Goal: Task Accomplishment & Management: Manage account settings

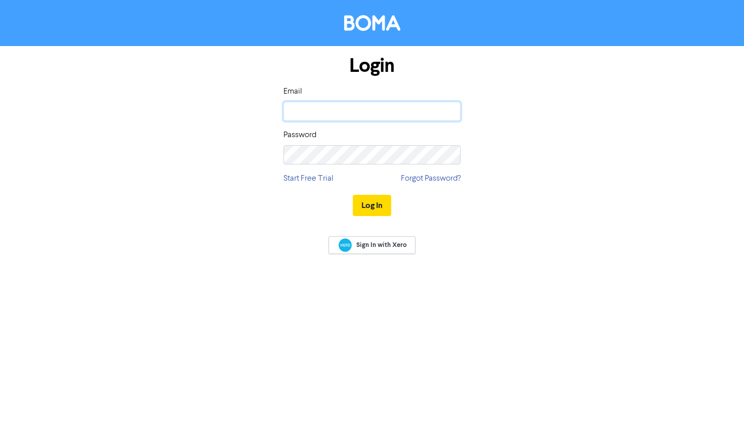
click at [395, 114] on input "email" at bounding box center [372, 111] width 177 height 19
type input "tom@bettermarketingresults.com.au"
click at [353, 195] on button "Log In" at bounding box center [372, 205] width 38 height 21
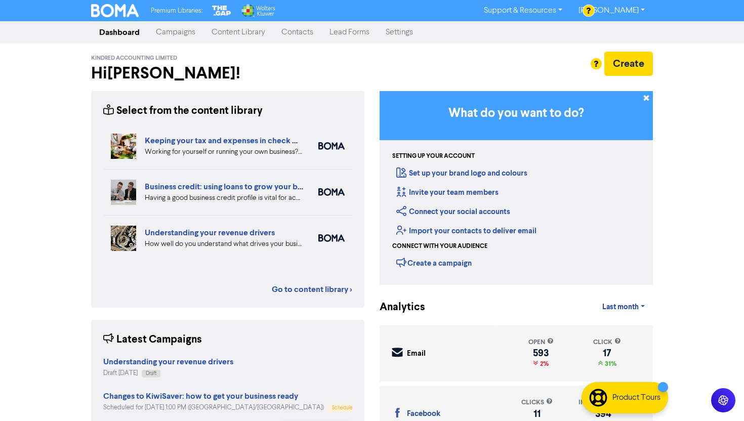
click at [191, 32] on link "Campaigns" at bounding box center [176, 32] width 56 height 20
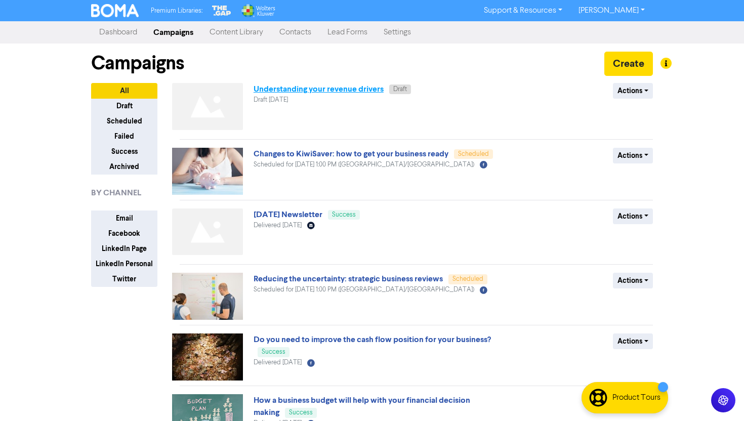
click at [360, 86] on link "Understanding your revenue drivers" at bounding box center [319, 89] width 130 height 10
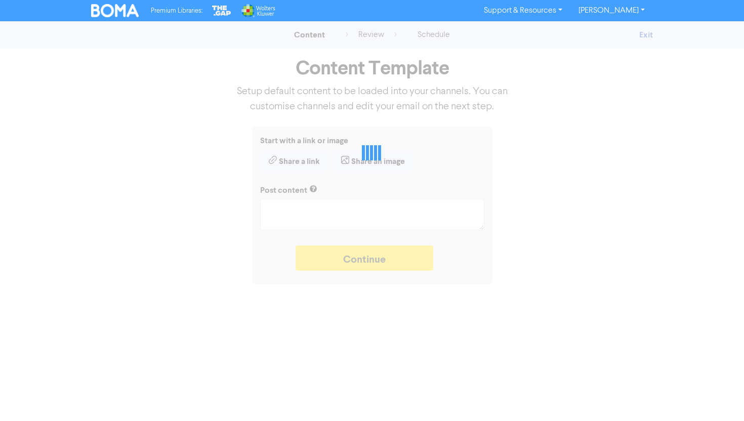
type textarea "x"
type textarea "How well do you understand what drives your business revenue? We can help you r…"
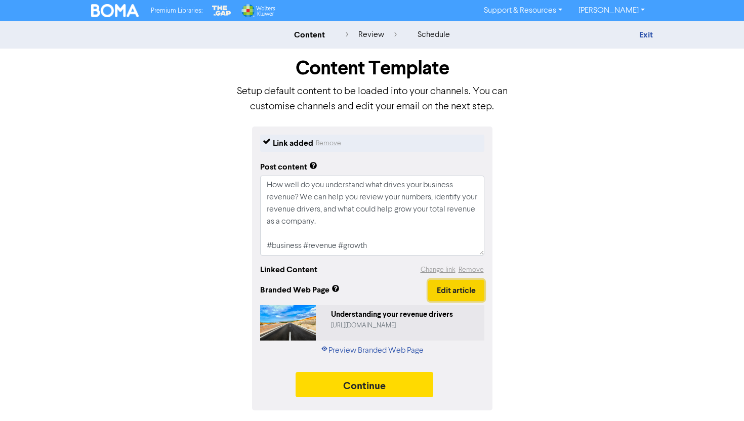
click at [457, 289] on button "Edit article" at bounding box center [456, 290] width 56 height 21
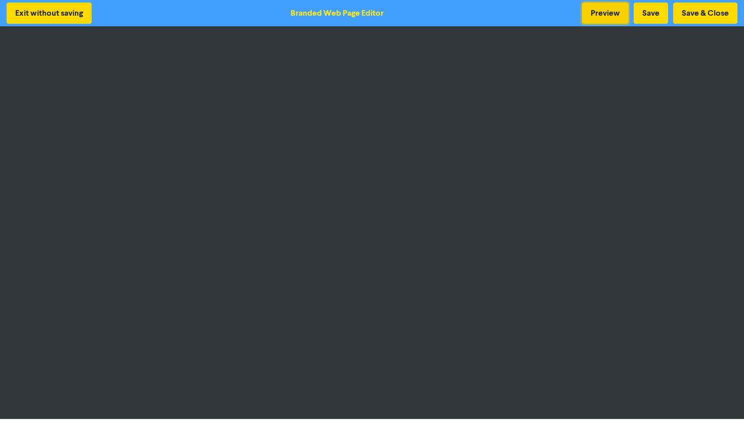
click at [614, 13] on button "Preview" at bounding box center [605, 13] width 47 height 21
click at [603, 5] on button "Preview" at bounding box center [605, 13] width 47 height 21
click at [707, 15] on button "Save & Close" at bounding box center [705, 13] width 64 height 21
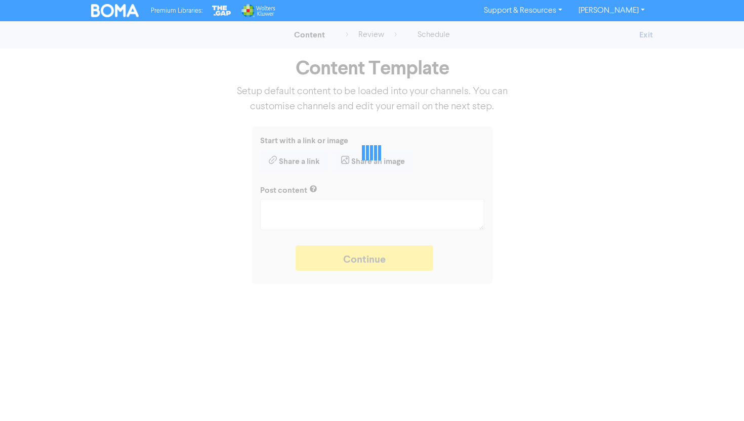
type textarea "x"
type textarea "How well do you understand what drives your business revenue? We can help you r…"
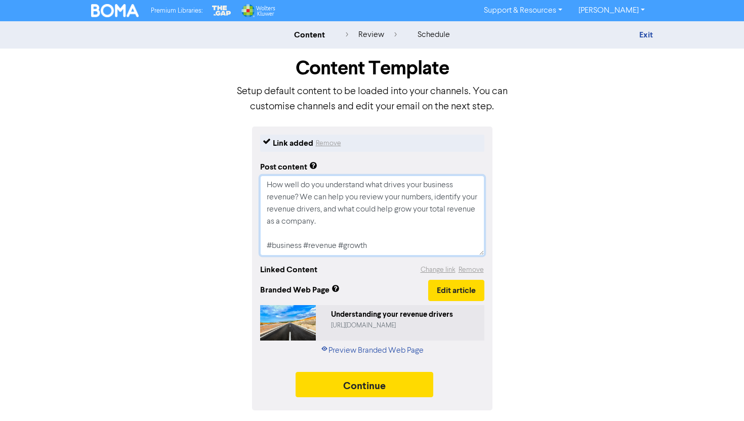
click at [301, 193] on textarea "How well do you understand what drives your business revenue? We can help you r…" at bounding box center [372, 216] width 224 height 80
type textarea "x"
type textarea "How well do you understand what drives your business revenue? We can help you r…"
type textarea "x"
type textarea "How well do you understand what drives your business revenue? We can help you r…"
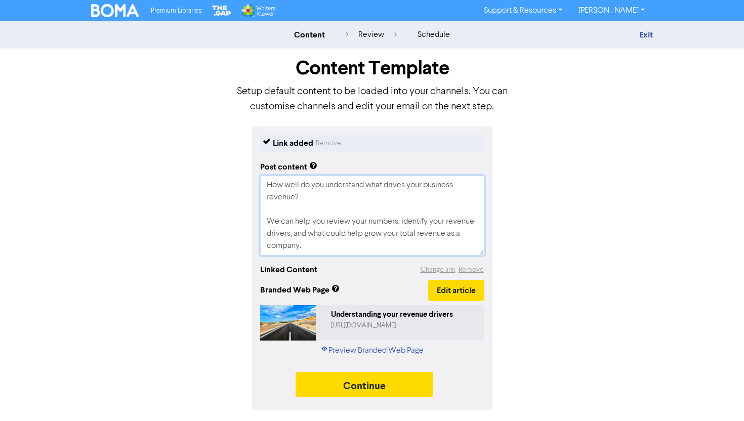
click at [276, 216] on textarea "How well do you understand what drives your business revenue? We can help you r…" at bounding box center [372, 216] width 224 height 80
type textarea "x"
type textarea "How well do you understand what drives your business revenue? K can help you re…"
type textarea "x"
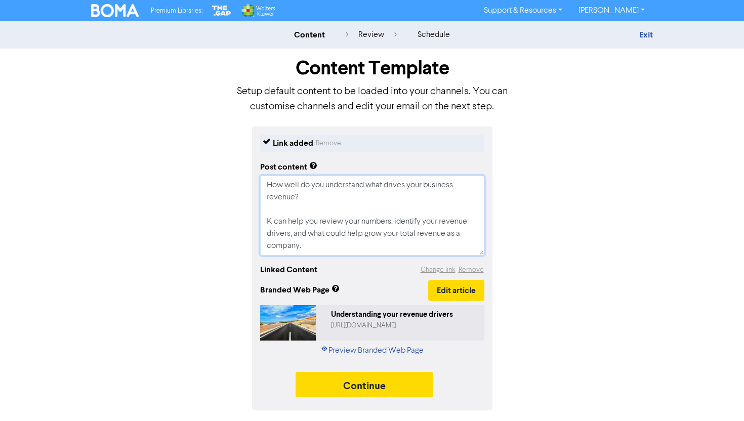
type textarea "How well do you understand what drives your business revenue? Ki can help you r…"
type textarea "x"
type textarea "How well do you understand what drives your business revenue? Kin can help you …"
type textarea "x"
type textarea "How well do you understand what drives your business revenue? Kind can help you…"
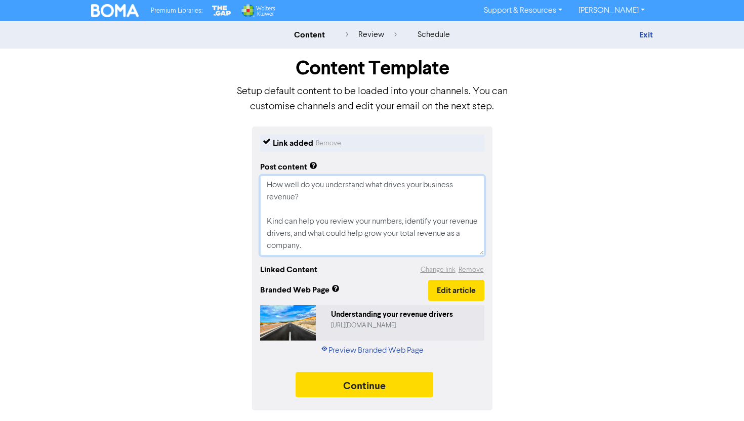
type textarea "x"
type textarea "How well do you understand what drives your business revenue? Kindr can help yo…"
type textarea "x"
type textarea "How well do you understand what drives your business revenue? Kindre can help y…"
type textarea "x"
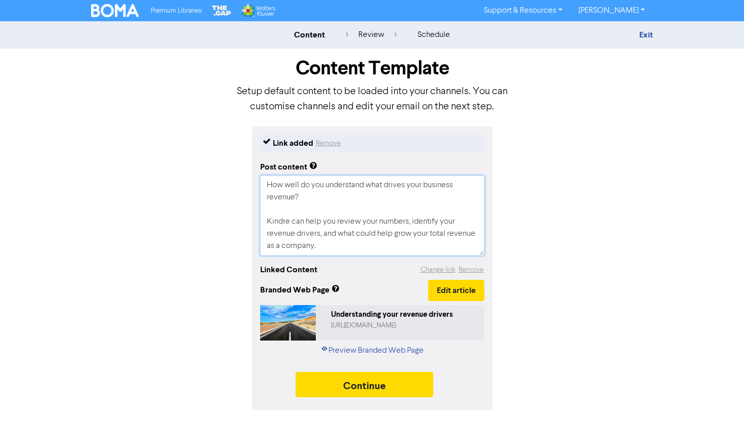
type textarea "How well do you understand what drives your business revenue? Kindred can help …"
type textarea "x"
type textarea "How well do you understand what drives your business revenue? Kindred. can help…"
type textarea "x"
type textarea "How well do you understand what drives your business revenue? Kindred.C can hel…"
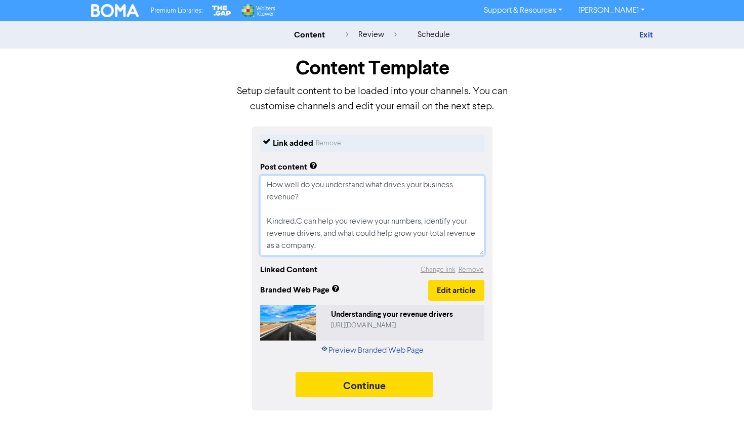
type textarea "x"
click at [545, 247] on div "Link added Remove Post content How well do you understand what drives your busi…" at bounding box center [372, 269] width 577 height 284
click at [267, 219] on textarea "How well do you understand what drives your business revenue? Kindred.Co can he…" at bounding box center [372, 216] width 224 height 80
type textarea "How well do you understand what drives your business revenue? SKindred.Co can h…"
type textarea "x"
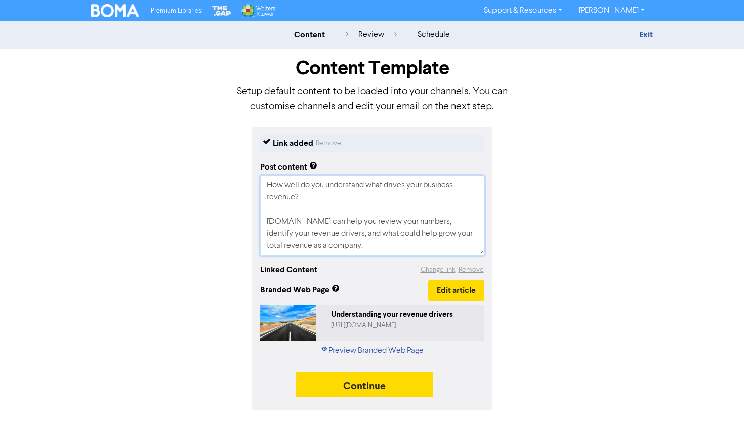
type textarea "How well do you understand what drives your business revenue? SAKindred.Co can …"
type textarea "x"
type textarea "How well do you understand what drives your business revenue? SKindred.Co can h…"
type textarea "x"
type textarea "How well do you understand what drives your business revenue? Kindred.Co can he…"
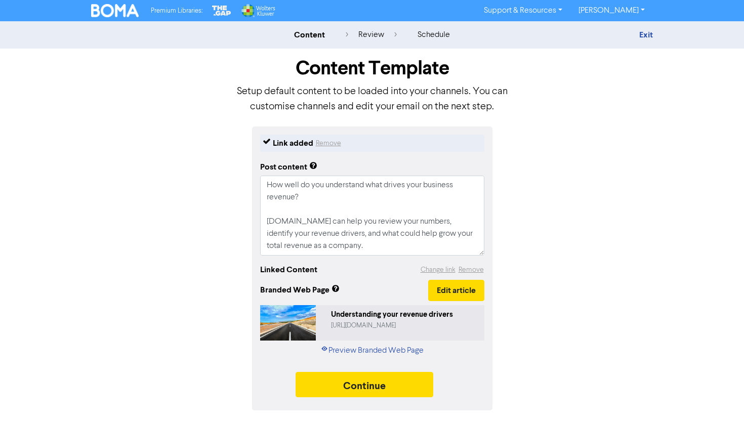
click at [556, 252] on div "Link added Remove Post content How well do you understand what drives your busi…" at bounding box center [372, 269] width 577 height 284
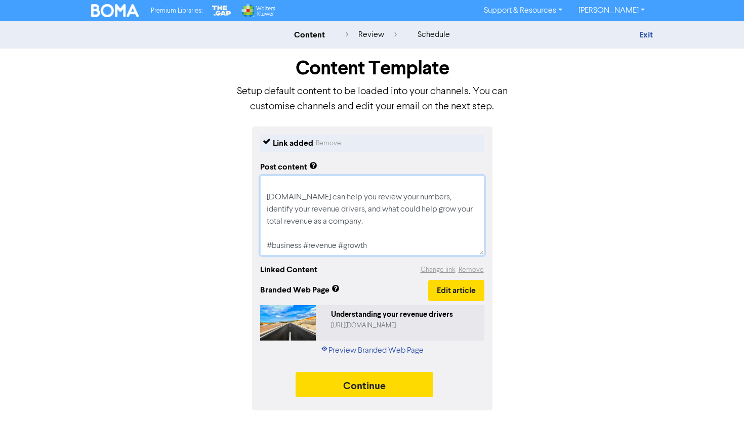
click at [363, 247] on textarea "How well do you understand what drives your business revenue? Kindred.Co can he…" at bounding box center [372, 216] width 224 height 80
type textarea "x"
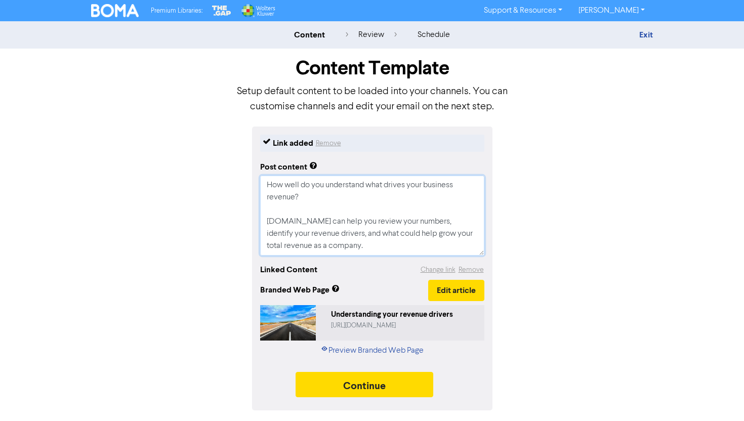
drag, startPoint x: 383, startPoint y: 250, endPoint x: 235, endPoint y: 129, distance: 191.1
click at [235, 129] on div "Link added Remove Post content How well do you understand what drives your busi…" at bounding box center [372, 269] width 577 height 284
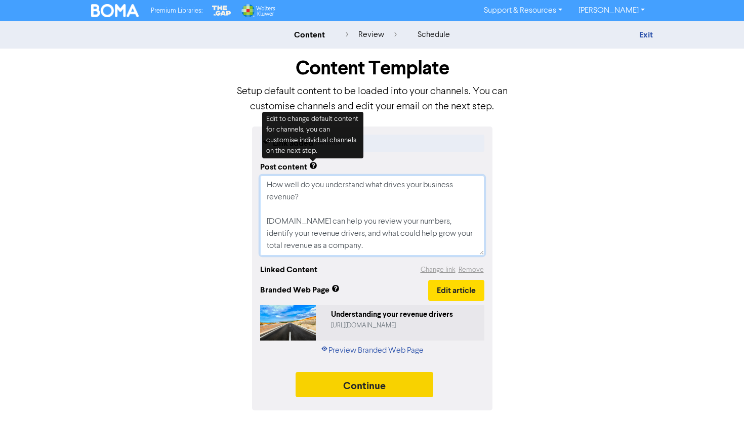
type textarea "How well do you understand what drives your business revenue? Kindred.Co can he…"
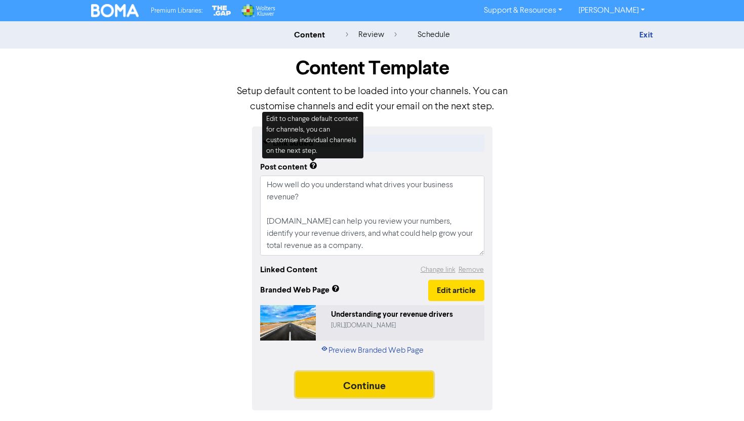
click at [377, 388] on button "Continue" at bounding box center [365, 384] width 138 height 25
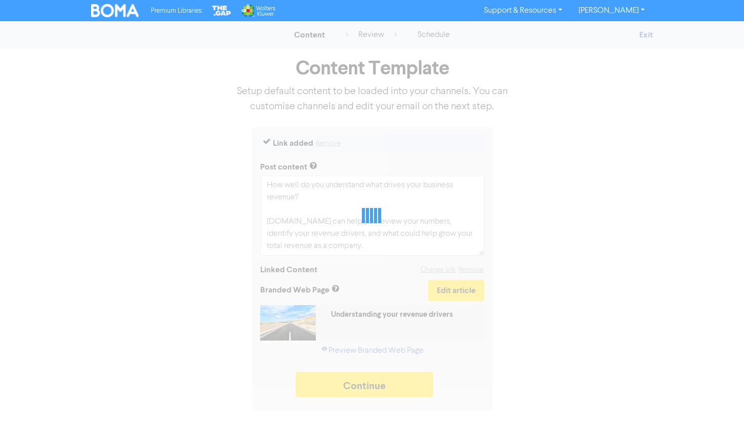
type textarea "x"
select select "LEARN_MORE"
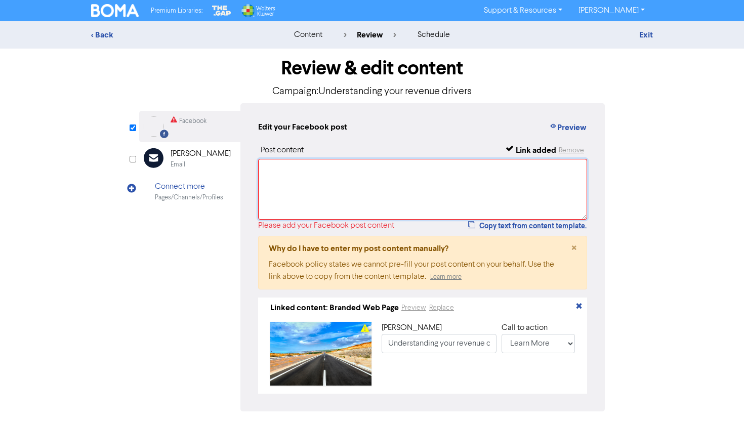
click at [351, 190] on textarea at bounding box center [422, 189] width 329 height 61
paste textarea "How well do you understand what drives your business revenue? Kindred.Co can he…"
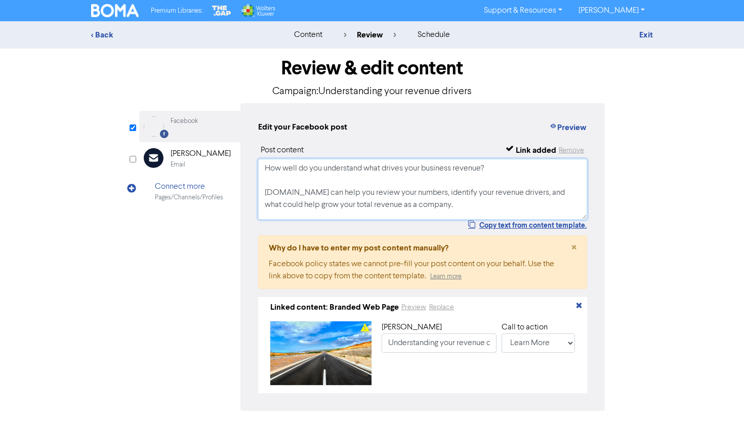
scroll to position [14, 0]
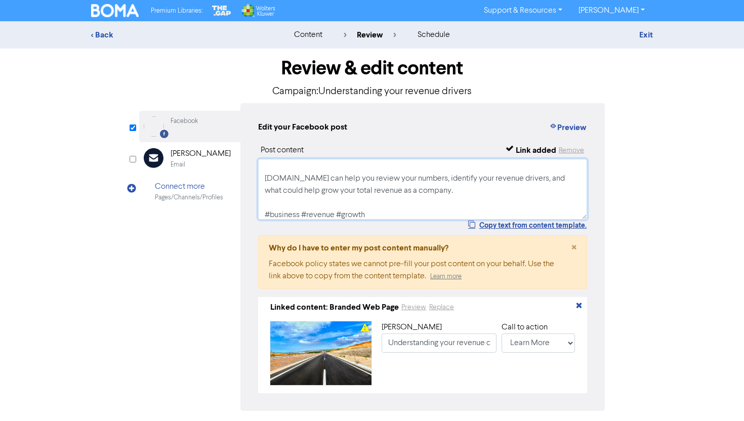
type textarea "How well do you understand what drives your business revenue? Kindred.Co can he…"
click at [669, 214] on div "< Back content review schedule Exit Review & edit content Campaign: Understandi…" at bounding box center [372, 238] width 744 height 435
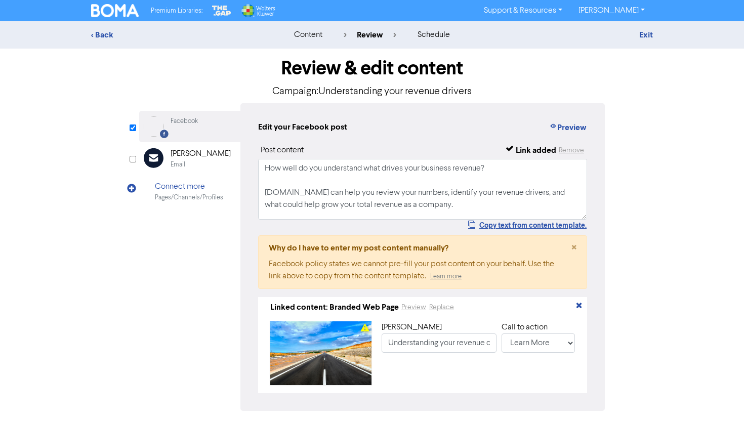
scroll to position [39, 0]
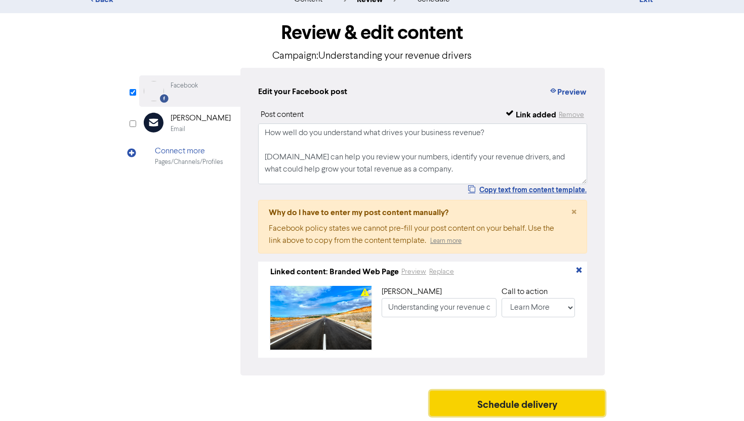
click at [502, 415] on button "Schedule delivery" at bounding box center [517, 403] width 175 height 25
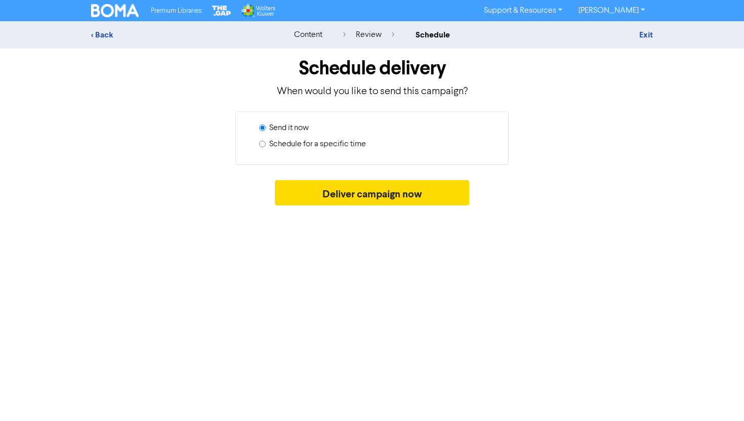
click at [310, 143] on label "Schedule for a specific time" at bounding box center [317, 144] width 97 height 12
click at [266, 143] on input "Schedule for a specific time" at bounding box center [262, 144] width 7 height 7
radio input "true"
radio input "false"
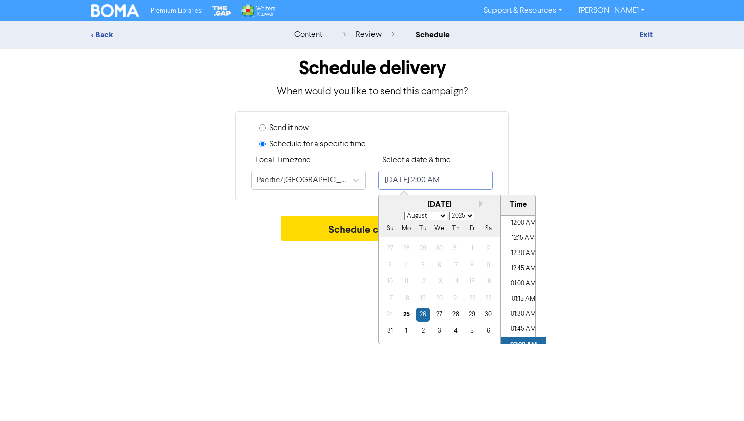
click at [415, 175] on input "August 26, 2025 2:00 AM" at bounding box center [435, 180] width 115 height 19
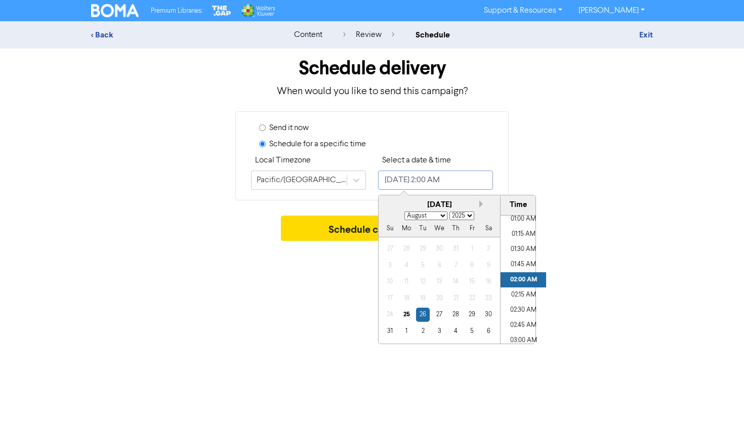
click at [485, 202] on button "Next month" at bounding box center [483, 204] width 7 height 7
select select "8"
click at [444, 260] on div "10" at bounding box center [439, 266] width 14 height 14
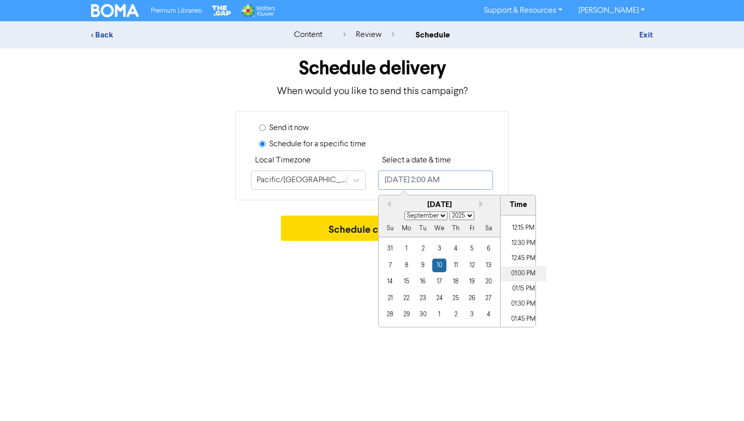
click at [518, 271] on li "01:00 PM" at bounding box center [524, 273] width 46 height 15
type input "September 10, 2025 1:00 PM"
click at [608, 242] on div "Schedule campaign" at bounding box center [372, 231] width 562 height 30
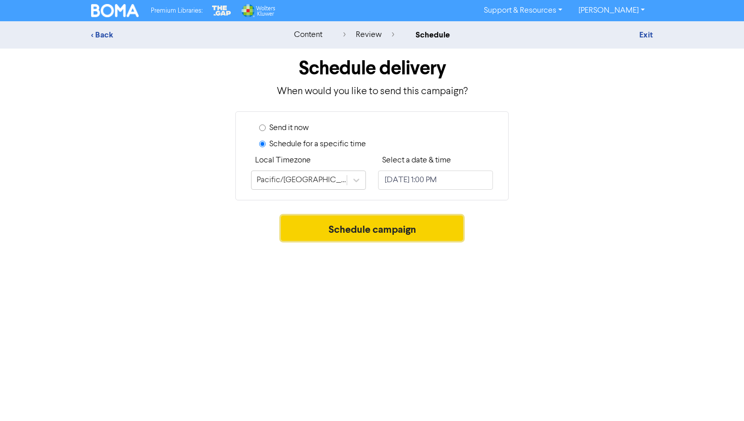
click at [419, 235] on button "Schedule campaign" at bounding box center [372, 228] width 183 height 25
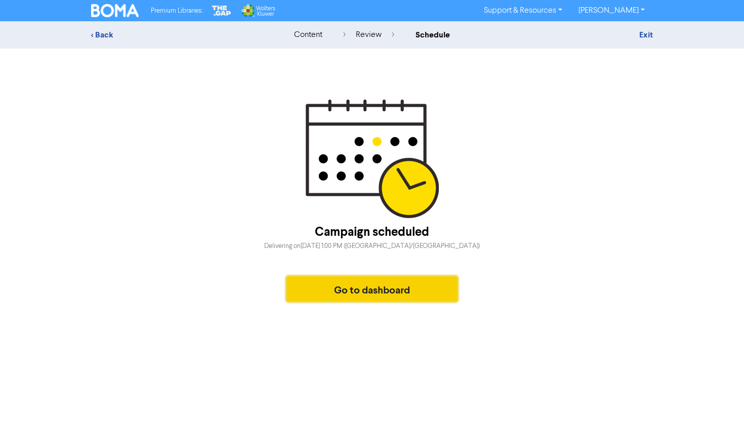
click at [405, 294] on button "Go to dashboard" at bounding box center [372, 288] width 171 height 25
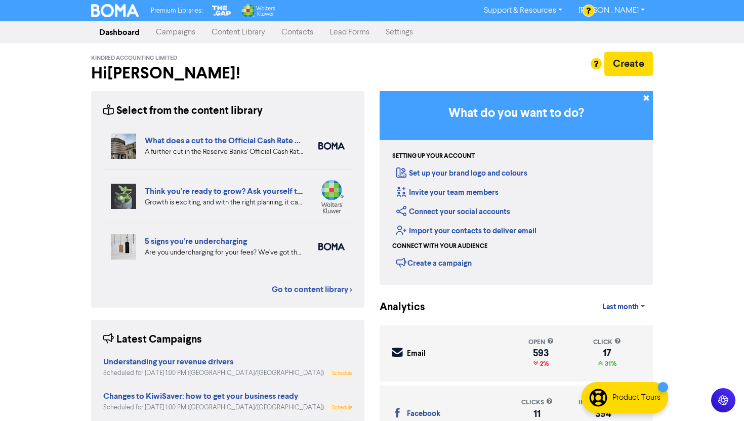
click at [180, 22] on link "Campaigns" at bounding box center [176, 32] width 56 height 20
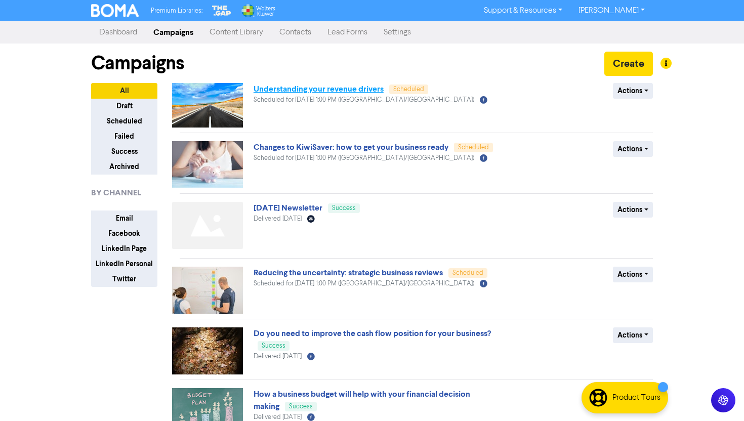
click at [338, 89] on link "Understanding your revenue drivers" at bounding box center [319, 89] width 130 height 10
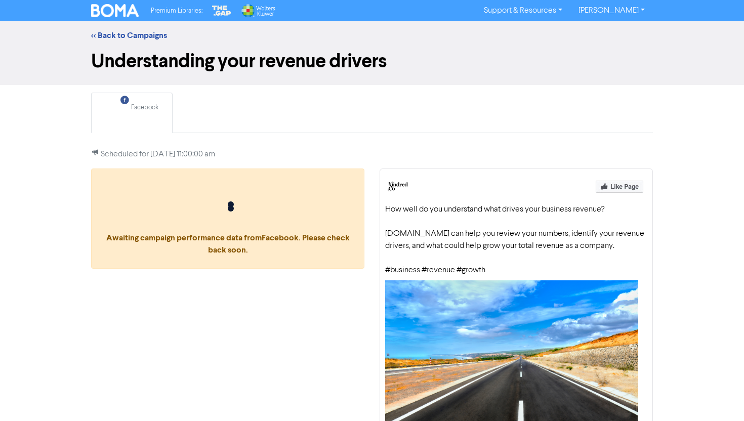
scroll to position [80, 0]
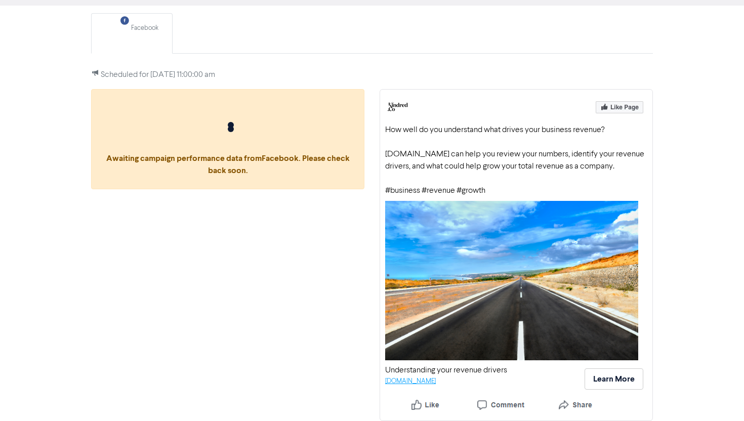
click at [434, 383] on link "[DOMAIN_NAME]" at bounding box center [410, 381] width 51 height 7
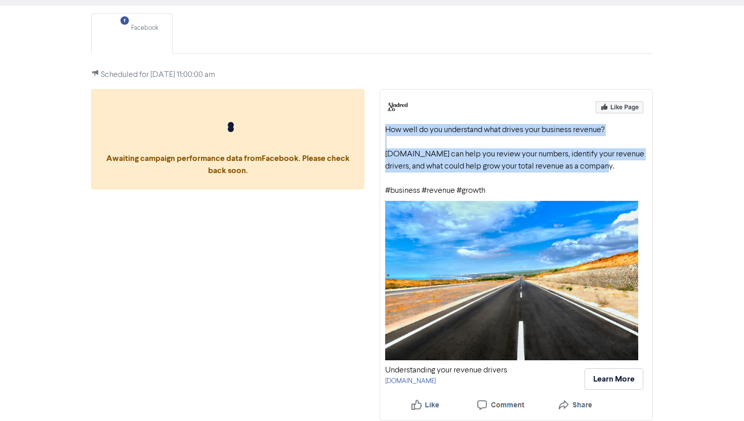
drag, startPoint x: 386, startPoint y: 129, endPoint x: 629, endPoint y: 168, distance: 246.2
click at [629, 168] on div "How well do you understand what drives your business revenue? Kindred.Co can he…" at bounding box center [516, 160] width 262 height 73
copy div "How well do you understand what drives your business revenue? Kindred.Co can he…"
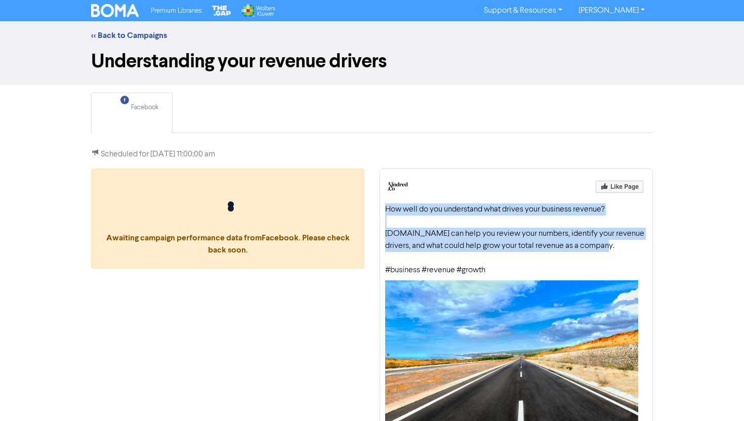
click at [110, 6] on img at bounding box center [115, 10] width 48 height 13
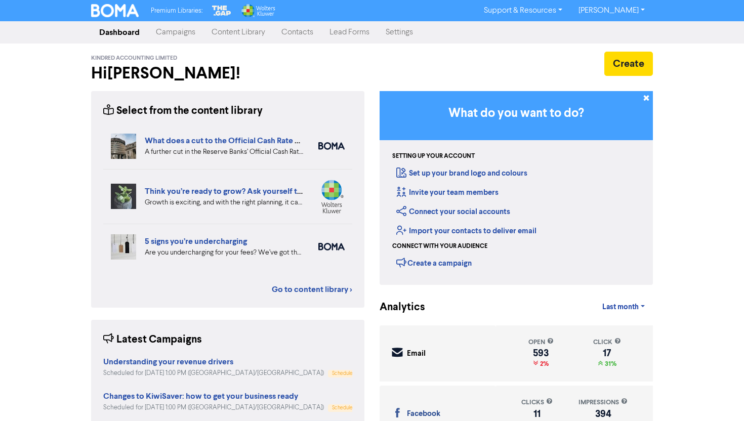
click at [189, 26] on link "Campaigns" at bounding box center [176, 32] width 56 height 20
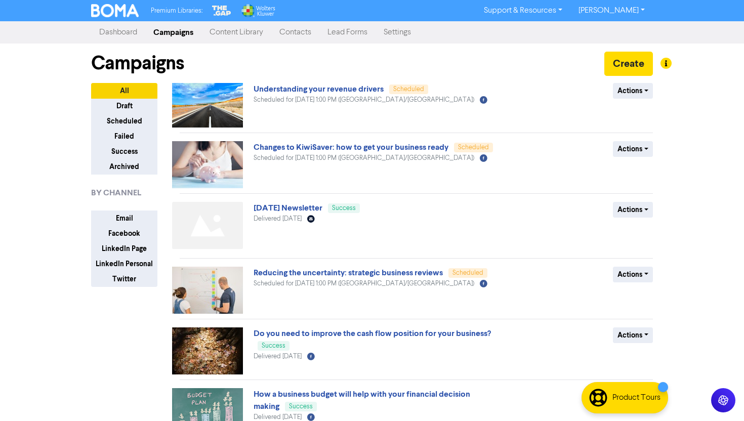
click at [245, 35] on link "Content Library" at bounding box center [237, 32] width 70 height 20
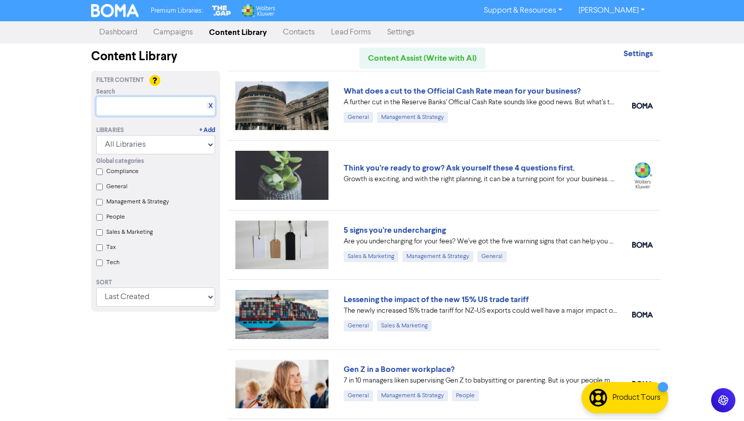
click at [132, 110] on input "text" at bounding box center [155, 106] width 119 height 19
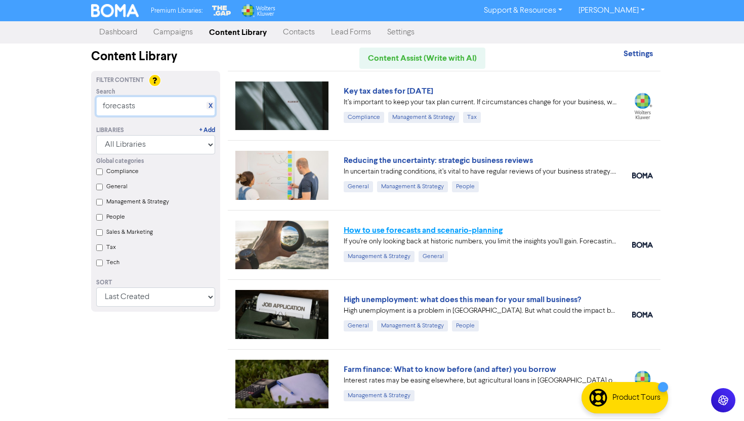
type input "forecasts"
click at [471, 229] on link "How to use forecasts and scenario-planning" at bounding box center [423, 230] width 159 height 10
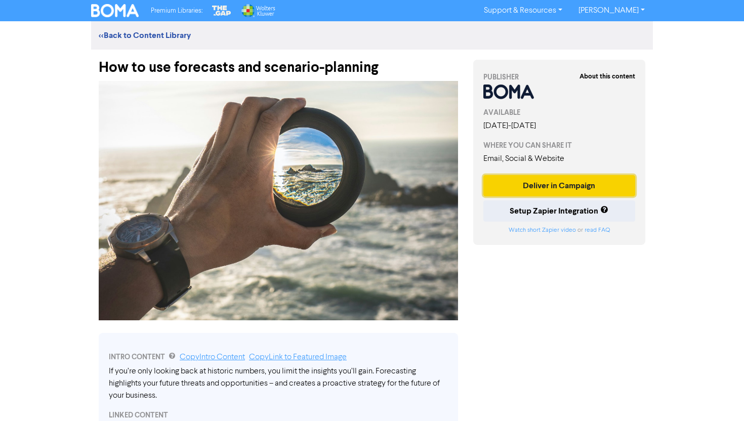
click at [551, 184] on button "Deliver in Campaign" at bounding box center [560, 185] width 152 height 21
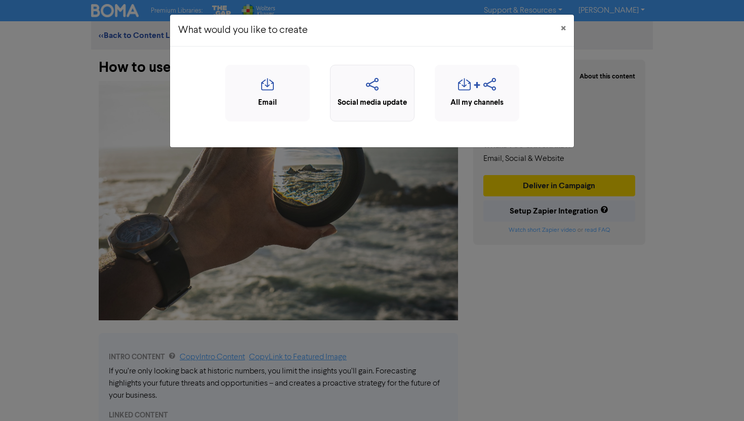
click at [373, 89] on icon "button" at bounding box center [372, 87] width 73 height 19
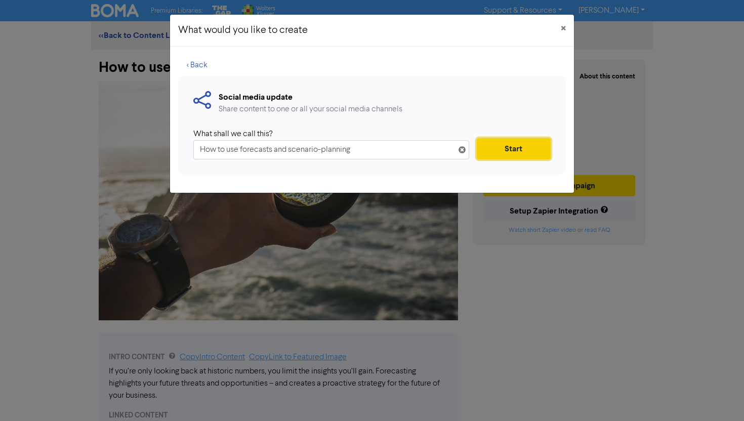
click at [540, 140] on button "Start" at bounding box center [514, 148] width 74 height 21
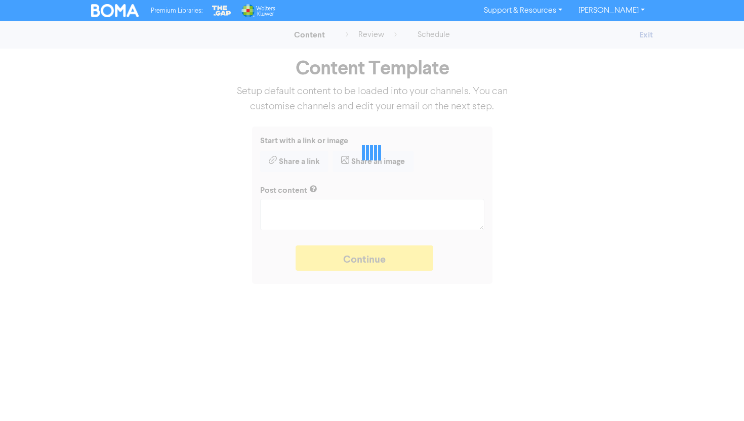
type textarea "x"
type textarea "If you’re only looking back at historic numbers, you limit the insights you’ll …"
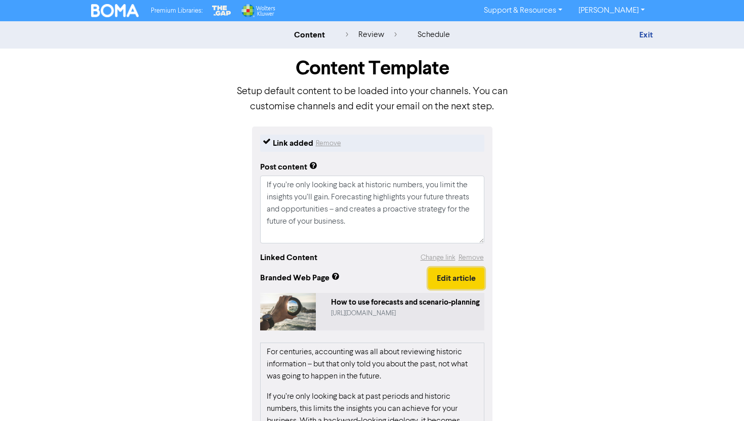
click at [467, 273] on button "Edit article" at bounding box center [456, 278] width 56 height 21
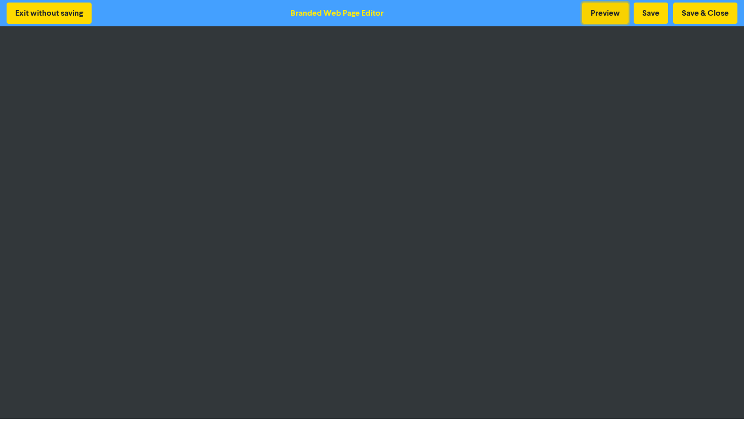
click at [612, 15] on button "Preview" at bounding box center [605, 13] width 47 height 21
click at [596, 14] on button "Preview" at bounding box center [605, 13] width 47 height 21
click at [703, 11] on button "Save & Close" at bounding box center [705, 13] width 64 height 21
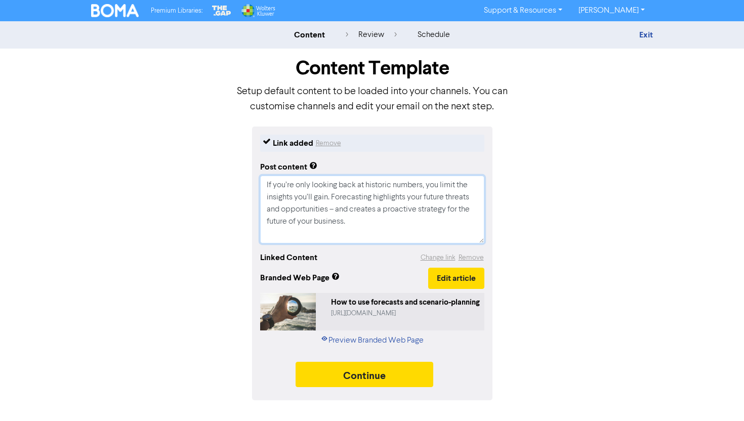
click at [370, 234] on textarea "If you’re only looking back at historic numbers, you limit the insights you’ll …" at bounding box center [372, 210] width 224 height 68
type textarea "x"
type textarea "If you’re only looking back at historic numbers, you limit the insights you’ll …"
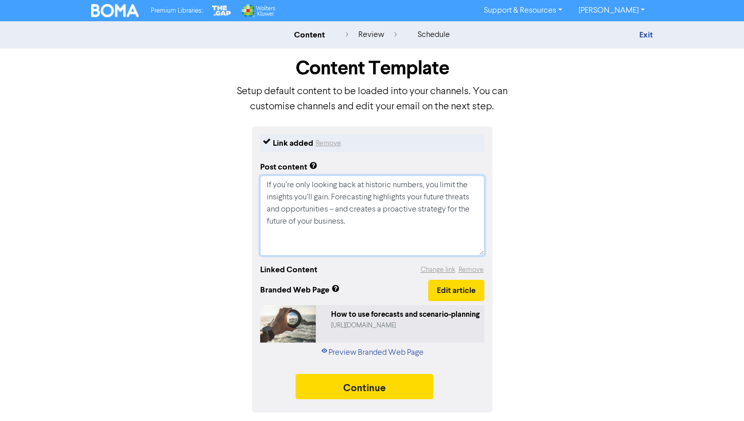
click at [332, 192] on textarea "If you’re only looking back at historic numbers, you limit the insights you’ll …" at bounding box center [372, 216] width 224 height 80
type textarea "x"
type textarea "If you’re only looking back at historic numbers, you limit the insights you’ll …"
type textarea "x"
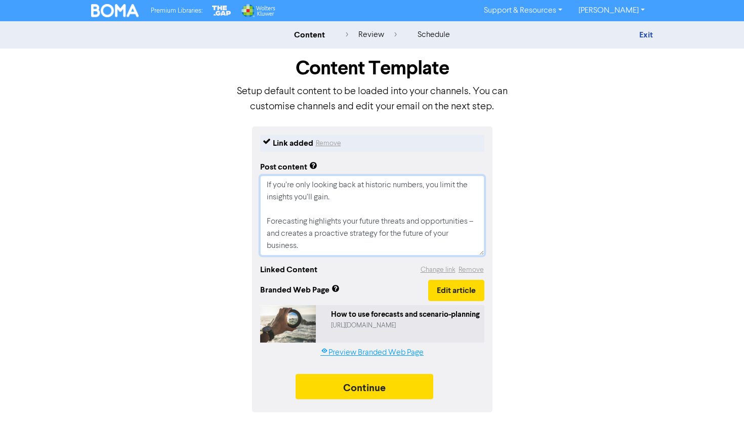
type textarea "If you’re only looking back at historic numbers, you limit the insights you’ll …"
click at [379, 358] on link "Preview Branded Web Page" at bounding box center [372, 353] width 103 height 12
click at [327, 190] on textarea "If you’re only looking back at historic numbers, you limit the insights you’ll …" at bounding box center [372, 216] width 224 height 80
type textarea "x"
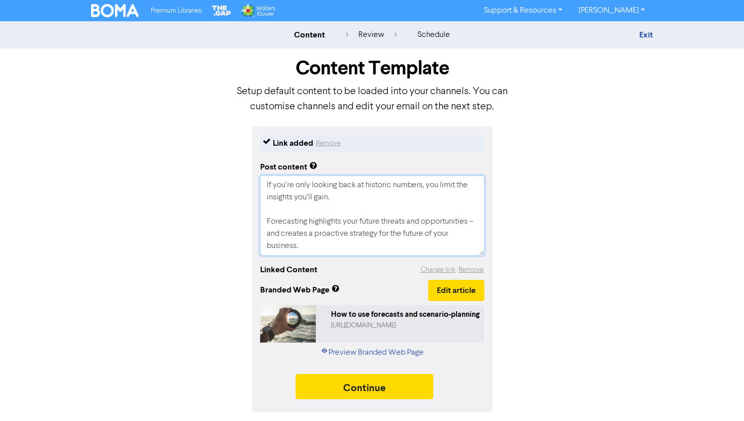
type textarea "If you’re only looking back at historic numbers, you limit the insights you’ll …"
paste textarea "for your business."
type textarea "x"
type textarea "If you’re only looking back at historic numbers, you limit the insights you’ll …"
click at [522, 221] on div "Link added Remove Post content If you’re only looking back at historic numbers,…" at bounding box center [372, 270] width 577 height 286
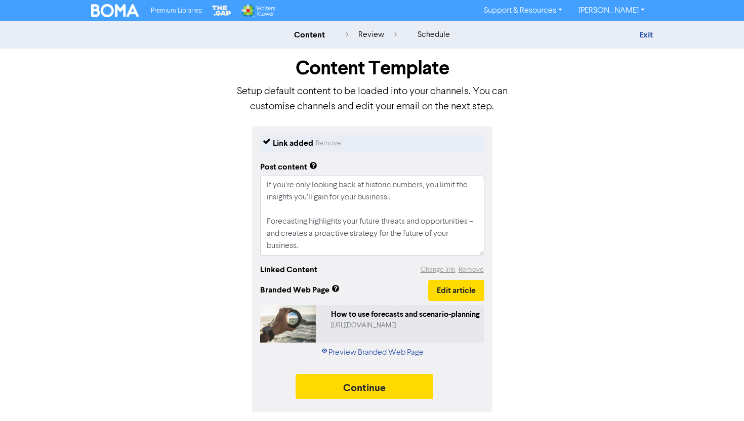
scroll to position [0, 0]
click at [415, 199] on textarea "If you’re only looking back at historic numbers, you limit the insights you’ll …" at bounding box center [372, 216] width 224 height 80
type textarea "x"
type textarea "If you’re only looking back at historic numbers, you limit the insights you’ll …"
type textarea "x"
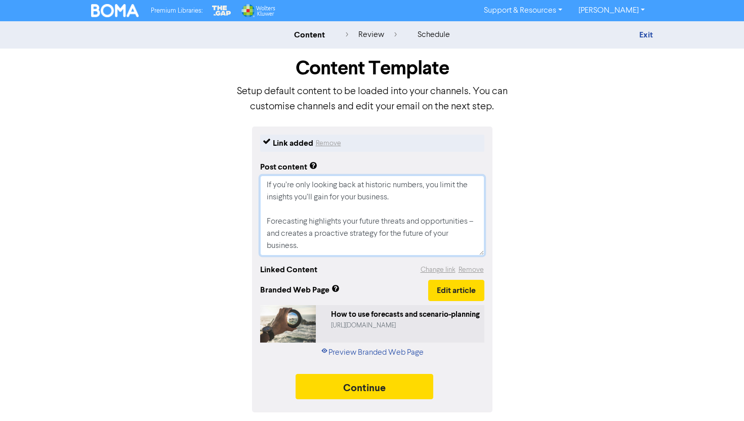
type textarea "If you’re only looking back at historic numbers, you limit the insights you’ll …"
click at [582, 267] on div "Link added Remove Post content If you’re only looking back at historic numbers,…" at bounding box center [372, 270] width 577 height 286
click at [336, 240] on textarea "If you’re only looking back at historic numbers, you limit the insights you’ll …" at bounding box center [372, 216] width 224 height 80
type textarea "x"
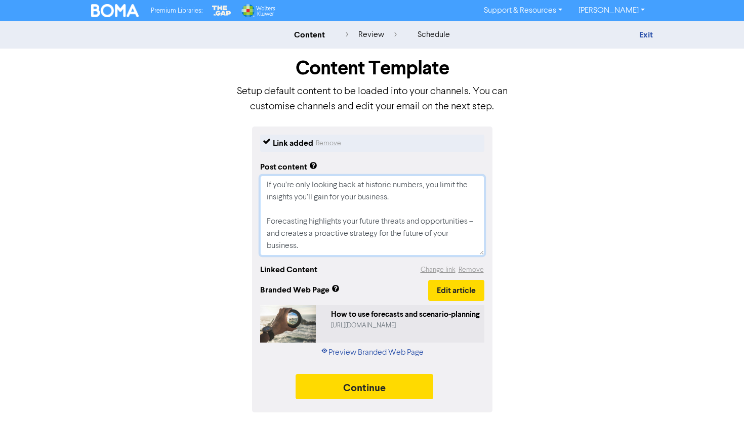
type textarea "If you’re only looking back at historic numbers, you limit the insights you’ll …"
paste textarea "Talk to [DOMAIN_NAME] about the benefits of forecasting"
type textarea "x"
type textarea "If you’re only looking back at historic numbers, you limit the insights you’ll …"
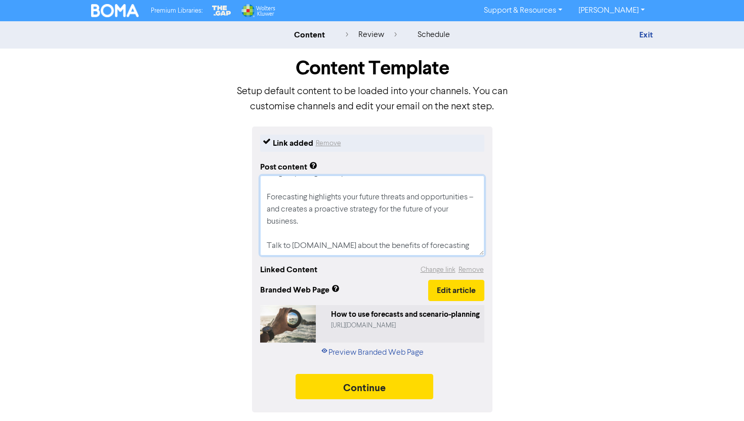
scroll to position [31, 0]
click at [458, 236] on textarea "If you’re only looking back at historic numbers, you limit the insights you’ll …" at bounding box center [372, 216] width 224 height 80
type textarea "x"
type textarea "If you’re only looking back at historic numbers, you limit the insights you’ll …"
type textarea "x"
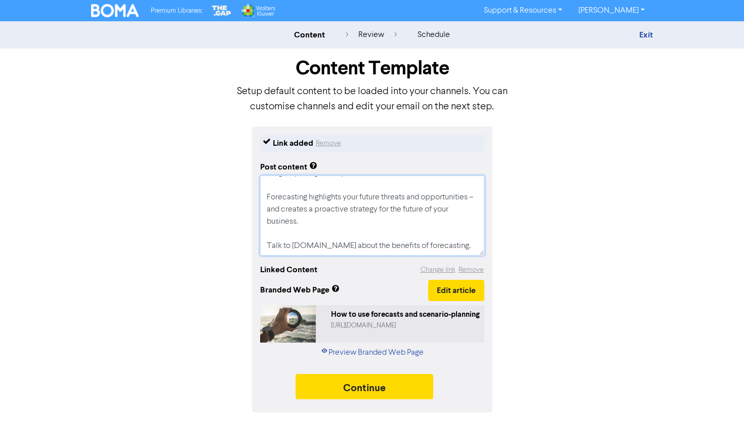
type textarea "If you’re only looking back at historic numbers, you limit the insights you’ll …"
type textarea "x"
type textarea "If you’re only looking back at historic numbers, you limit the insights you’ll …"
type textarea "x"
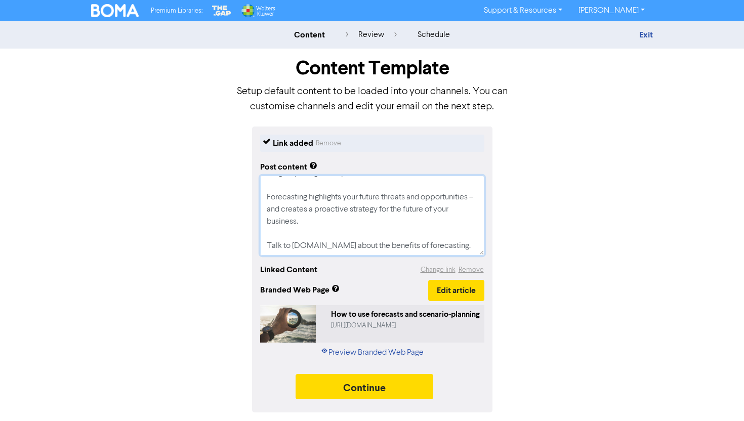
type textarea "If you’re only looking back at historic numbers, you limit the insights you’ll …"
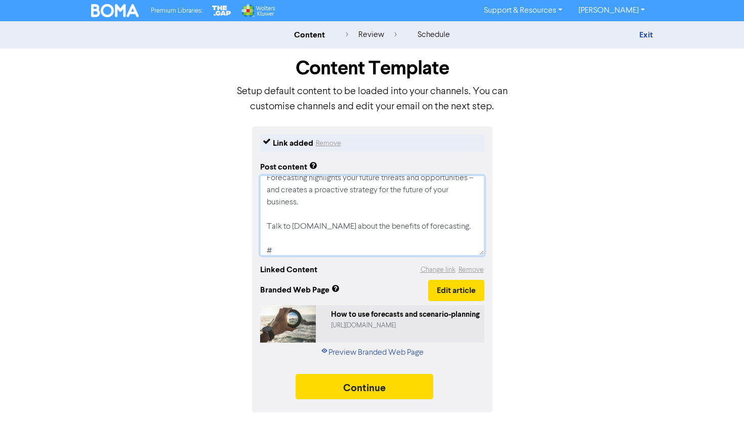
type textarea "x"
type textarea "If you’re only looking back at historic numbers, you limit the insights you’ll …"
type textarea "x"
type textarea "If you’re only looking back at historic numbers, you limit the insights you’ll …"
type textarea "x"
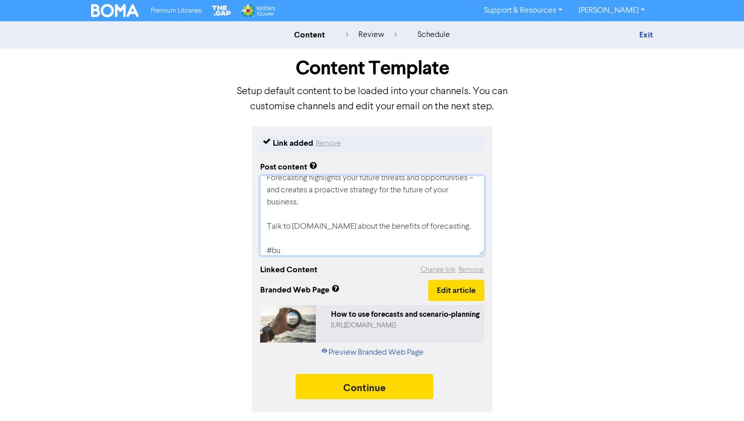
type textarea "If you’re only looking back at historic numbers, you limit the insights you’ll …"
type textarea "x"
type textarea "If you’re only looking back at historic numbers, you limit the insights you’ll …"
type textarea "x"
type textarea "If you’re only looking back at historic numbers, you limit the insights you’ll …"
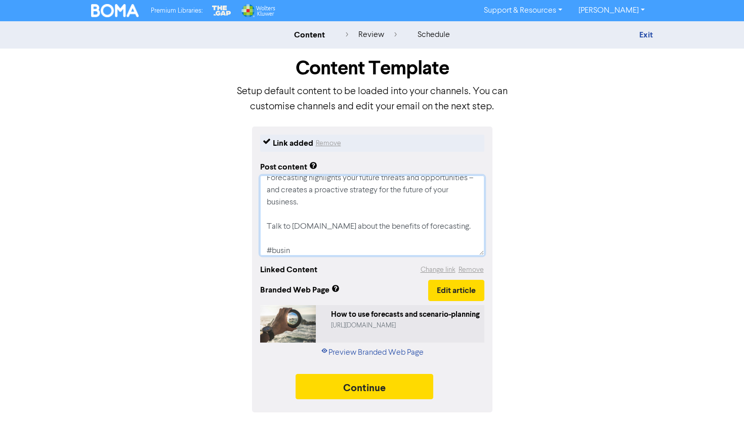
type textarea "x"
type textarea "If you’re only looking back at historic numbers, you limit the insights you’ll …"
type textarea "x"
type textarea "If you’re only looking back at historic numbers, you limit the insights you’ll …"
type textarea "x"
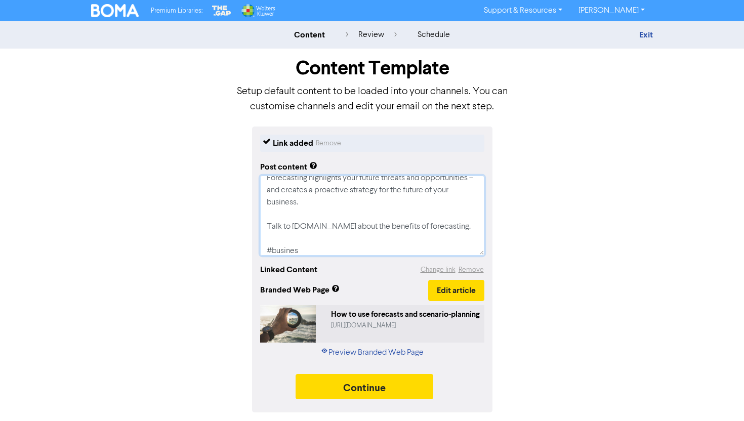
type textarea "If you’re only looking back at historic numbers, you limit the insights you’ll …"
type textarea "x"
type textarea "If you’re only looking back at historic numbers, you limit the insights you’ll …"
type textarea "x"
type textarea "If you’re only looking back at historic numbers, you limit the insights you’ll …"
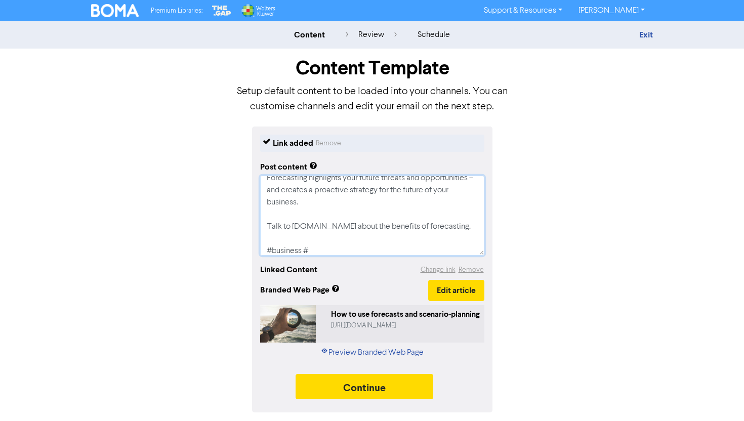
type textarea "x"
type textarea "If you’re only looking back at historic numbers, you limit the insights you’ll …"
type textarea "x"
type textarea "If you’re only looking back at historic numbers, you limit the insights you’ll …"
type textarea "x"
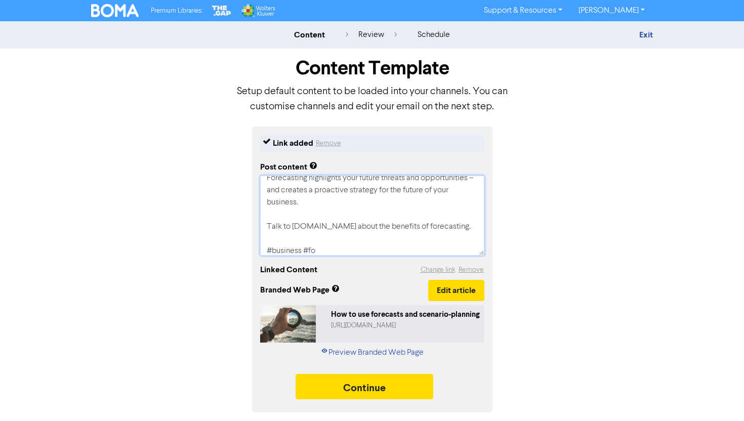
type textarea "If you’re only looking back at historic numbers, you limit the insights you’ll …"
type textarea "x"
type textarea "If you’re only looking back at historic numbers, you limit the insights you’ll …"
type textarea "x"
type textarea "If you’re only looking back at historic numbers, you limit the insights you’ll …"
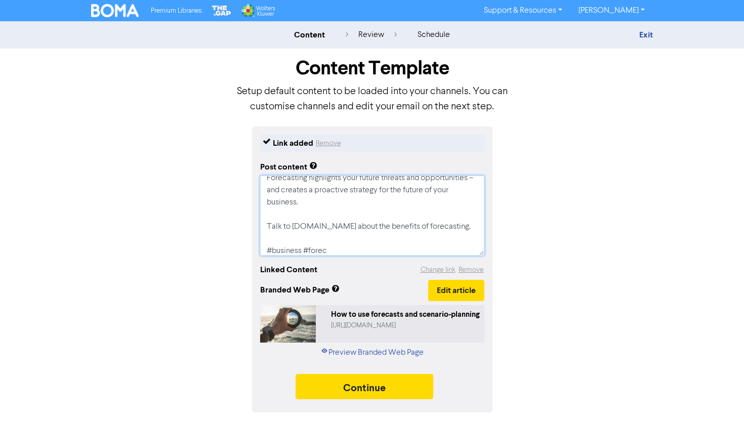
type textarea "x"
type textarea "If you’re only looking back at historic numbers, you limit the insights you’ll …"
type textarea "x"
type textarea "If you’re only looking back at historic numbers, you limit the insights you’ll …"
type textarea "x"
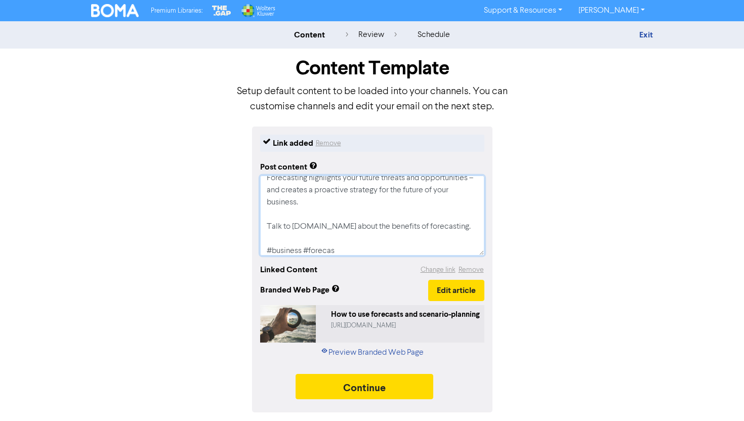
type textarea "If you’re only looking back at historic numbers, you limit the insights you’ll …"
type textarea "x"
type textarea "If you’re only looking back at historic numbers, you limit the insights you’ll …"
type textarea "x"
type textarea "If you’re only looking back at historic numbers, you limit the insights you’ll …"
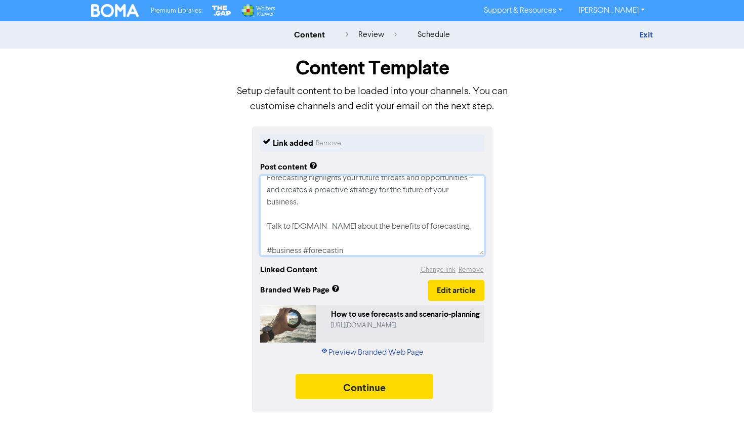
type textarea "x"
type textarea "If you’re only looking back at historic numbers, you limit the insights you’ll …"
type textarea "x"
type textarea "If you’re only looking back at historic numbers, you limit the insights you’ll …"
type textarea "x"
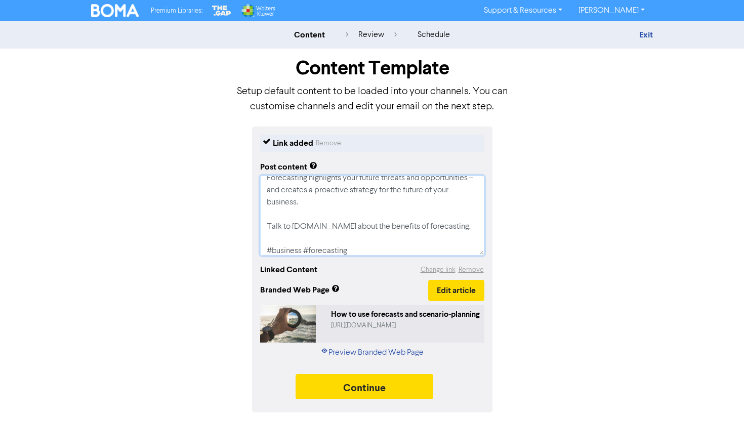
type textarea "If you’re only looking back at historic numbers, you limit the insights you’ll …"
type textarea "x"
type textarea "If you’re only looking back at historic numbers, you limit the insights you’ll …"
type textarea "x"
type textarea "If you’re only looking back at historic numbers, you limit the insights you’ll …"
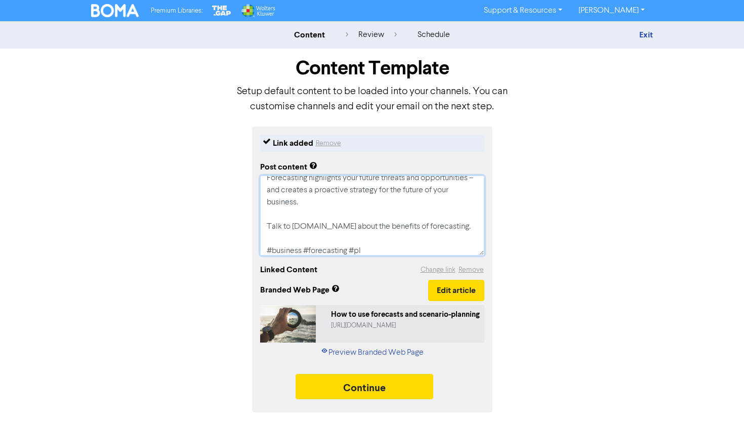
type textarea "x"
type textarea "If you’re only looking back at historic numbers, you limit the insights you’ll …"
type textarea "x"
type textarea "If you’re only looking back at historic numbers, you limit the insights you’ll …"
type textarea "x"
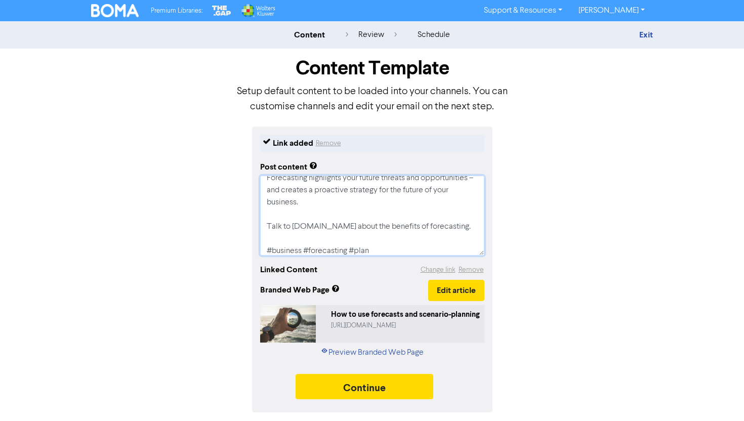
type textarea "If you’re only looking back at historic numbers, you limit the insights you’ll …"
type textarea "x"
type textarea "If you’re only looking back at historic numbers, you limit the insights you’ll …"
type textarea "x"
type textarea "If you’re only looking back at historic numbers, you limit the insights you’ll …"
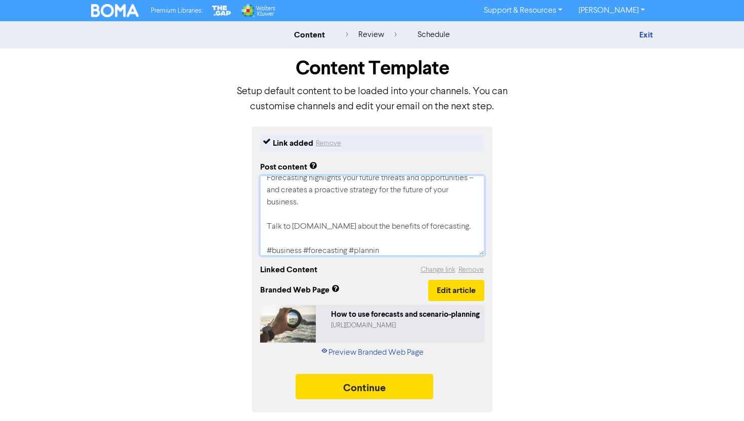
type textarea "x"
type textarea "If you’re only looking back at historic numbers, you limit the insights you’ll …"
click at [593, 215] on div "Link added Remove Post content If you’re only looking back at historic numbers,…" at bounding box center [372, 270] width 577 height 286
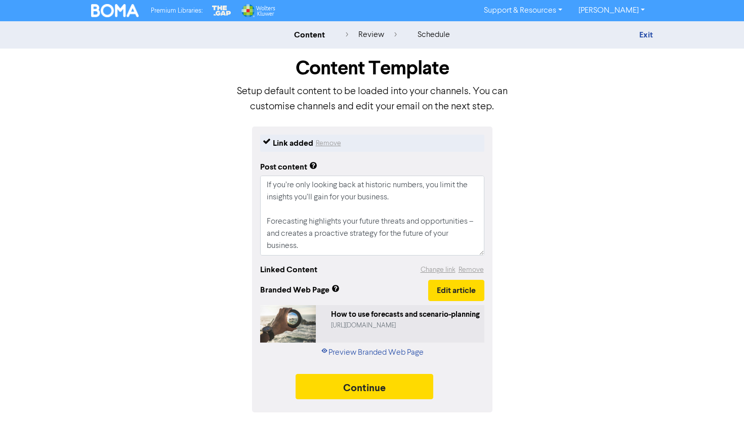
scroll to position [73, 0]
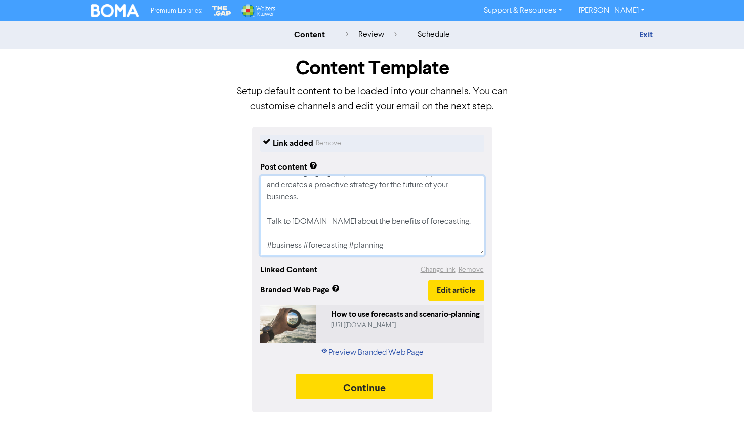
click at [387, 242] on textarea "If you’re only looking back at historic numbers, you limit the insights you’ll …" at bounding box center [372, 216] width 224 height 80
type textarea "x"
type textarea "If you’re only looking back at historic numbers, you limit the insights you’ll …"
type textarea "x"
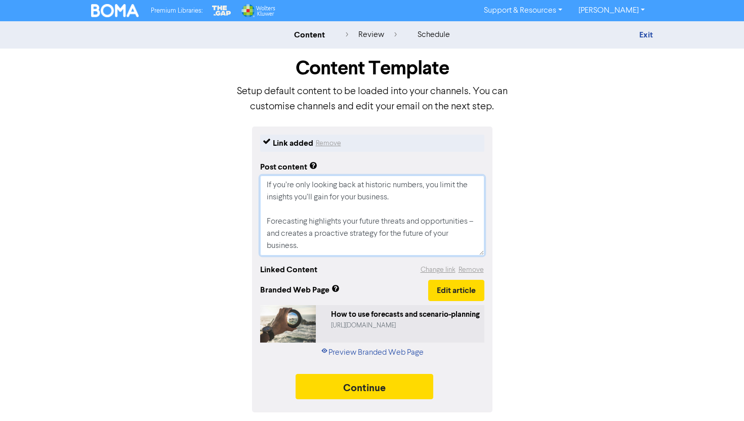
drag, startPoint x: 392, startPoint y: 248, endPoint x: 244, endPoint y: 104, distance: 206.3
click at [244, 106] on div "Content Template Setup default content to be loaded into your channels. You can…" at bounding box center [372, 231] width 577 height 364
type textarea "If you’re only looking back at historic numbers, you limit the insights you’ll …"
click at [519, 248] on div "Link added Remove Post content If you’re only looking back at historic numbers,…" at bounding box center [372, 270] width 577 height 286
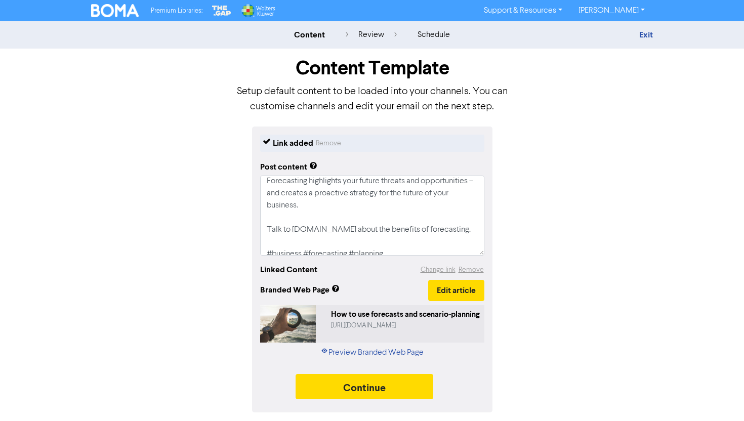
scroll to position [49, 0]
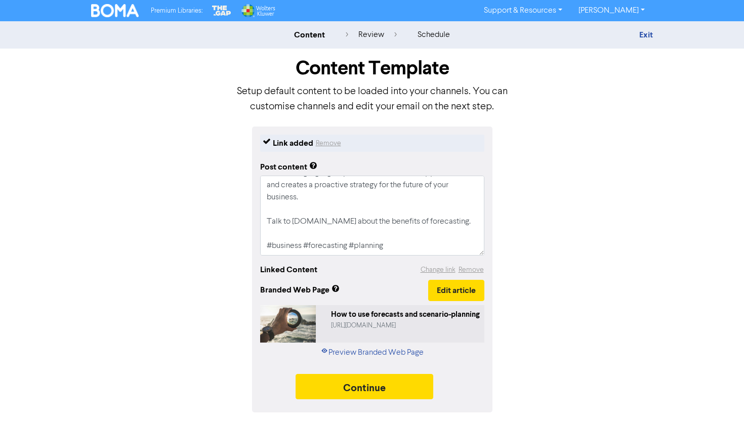
click at [540, 223] on div "Link added Remove Post content If you’re only looking back at historic numbers,…" at bounding box center [372, 270] width 577 height 286
drag, startPoint x: 399, startPoint y: 387, endPoint x: 465, endPoint y: 345, distance: 77.8
click at [464, 345] on div "Link added Remove Post content If you’re only looking back at historic numbers,…" at bounding box center [372, 270] width 241 height 286
click at [408, 352] on link "Preview Branded Web Page" at bounding box center [372, 353] width 103 height 12
click at [349, 398] on button "Continue" at bounding box center [365, 386] width 138 height 25
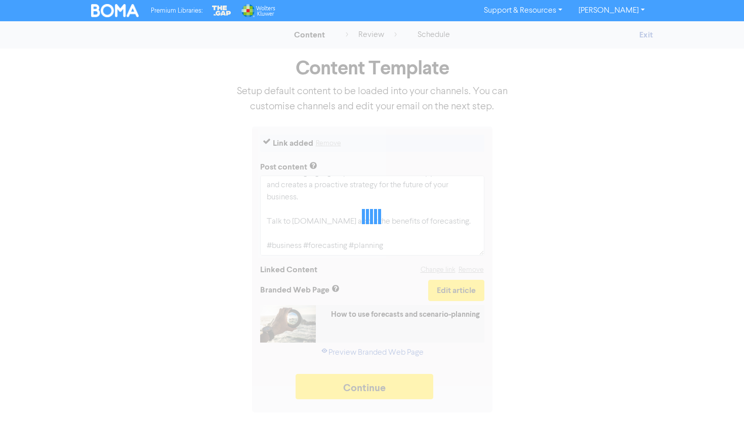
type textarea "x"
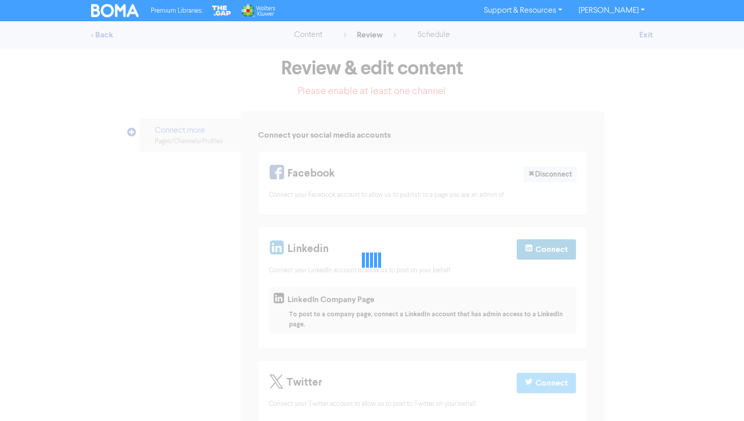
select select "LEARN_MORE"
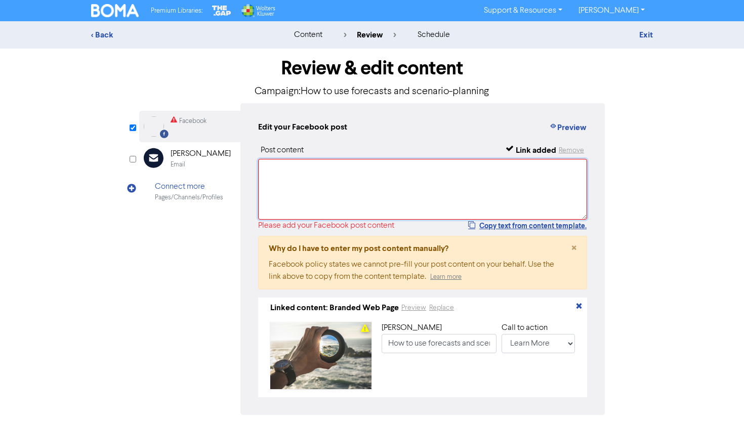
click at [292, 194] on textarea at bounding box center [422, 189] width 329 height 61
paste textarea "If you’re only looking back at historic numbers, you limit the insights you’ll …"
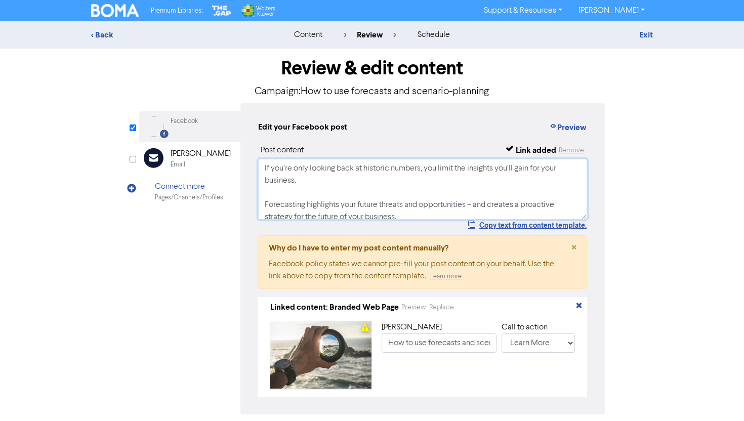
type textarea "If you’re only looking back at historic numbers, you limit the insights you’ll …"
click at [638, 192] on div "Review & edit content Campaign: How to use forecasts and scenario-planning Face…" at bounding box center [372, 255] width 577 height 412
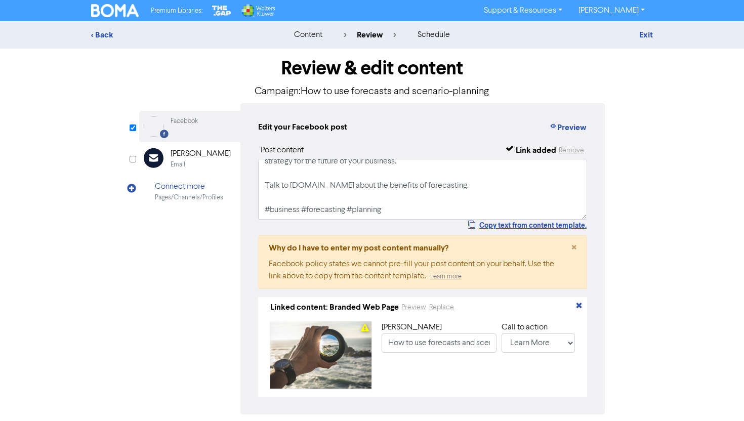
scroll to position [43, 0]
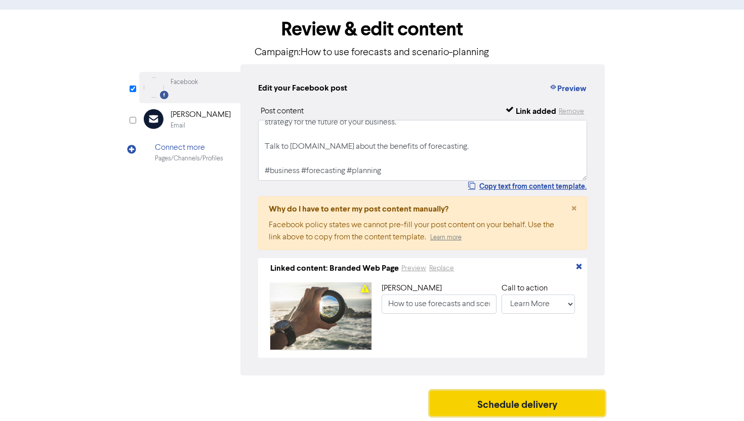
click at [464, 405] on button "Schedule delivery" at bounding box center [517, 403] width 175 height 25
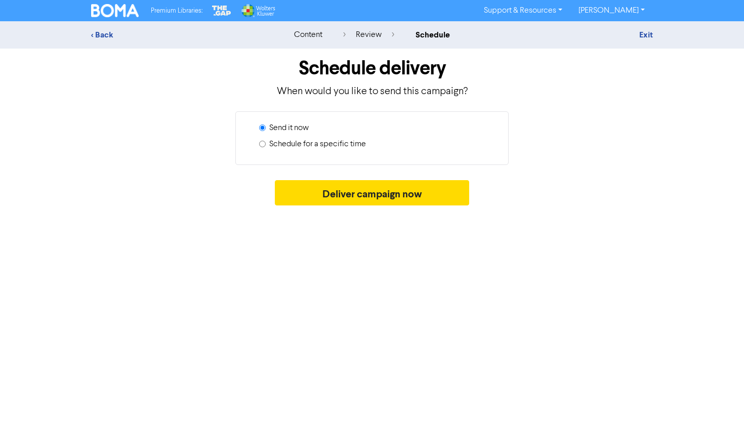
click at [321, 144] on label "Schedule for a specific time" at bounding box center [317, 144] width 97 height 12
click at [266, 144] on input "Schedule for a specific time" at bounding box center [262, 144] width 7 height 7
radio input "true"
radio input "false"
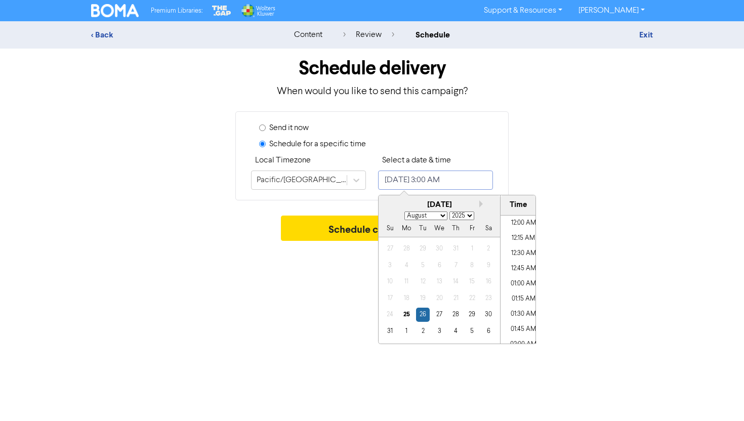
click at [398, 175] on input "[DATE] 3:00 AM" at bounding box center [435, 180] width 115 height 19
click at [478, 206] on div "[DATE]" at bounding box center [440, 206] width 122 height 12
click at [484, 205] on button "Next month" at bounding box center [483, 204] width 7 height 7
select select "8"
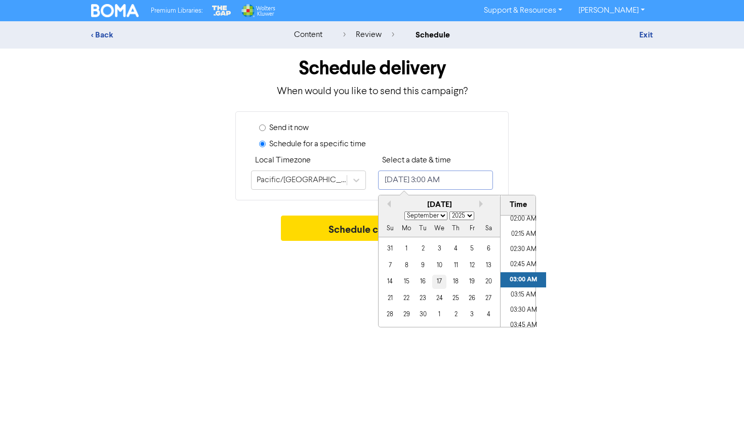
click at [443, 280] on div "17" at bounding box center [439, 282] width 14 height 14
click at [525, 275] on li "01:00 PM" at bounding box center [524, 274] width 46 height 15
type input "[DATE] 1:00 PM"
click at [598, 249] on div "Premium Libraries: Support & Resources Video Tutorials FAQ & Guides Marketing E…" at bounding box center [372, 210] width 744 height 421
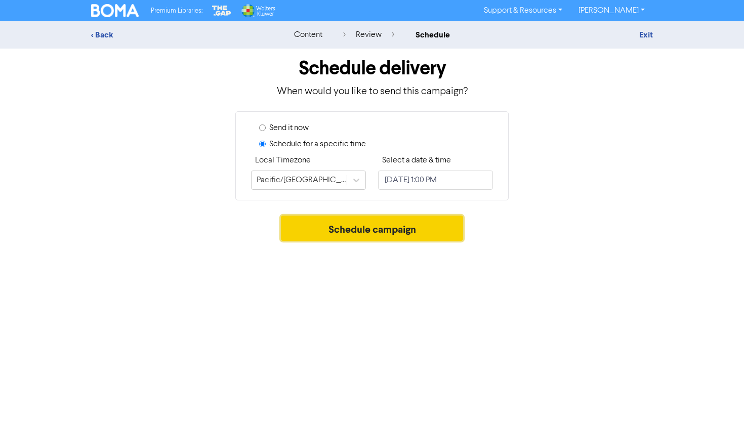
click at [405, 239] on button "Schedule campaign" at bounding box center [372, 228] width 183 height 25
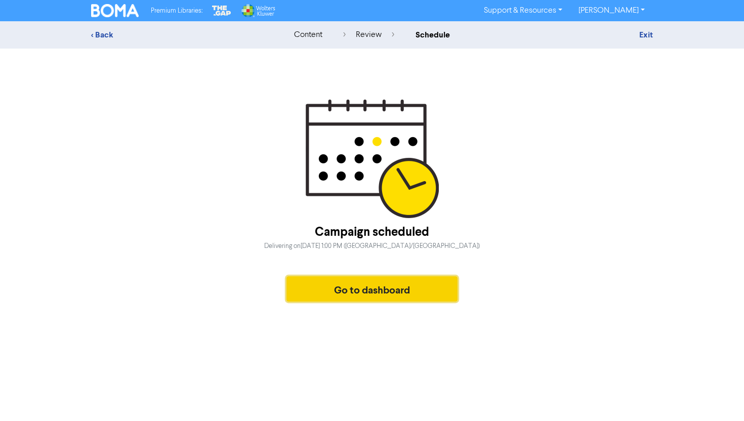
click at [371, 299] on button "Go to dashboard" at bounding box center [372, 288] width 171 height 25
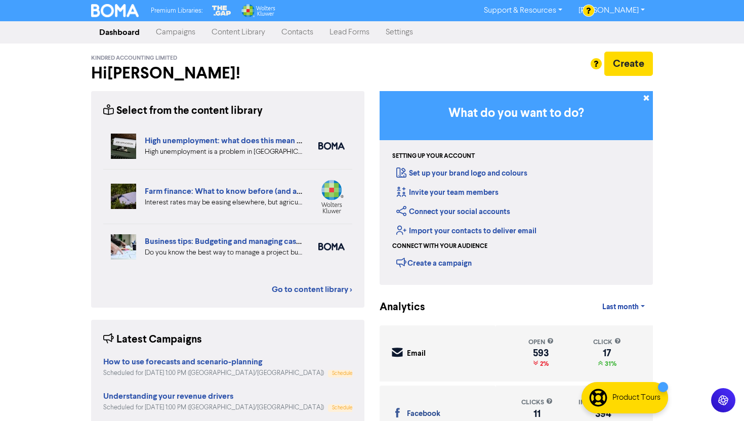
click at [227, 31] on link "Content Library" at bounding box center [239, 32] width 70 height 20
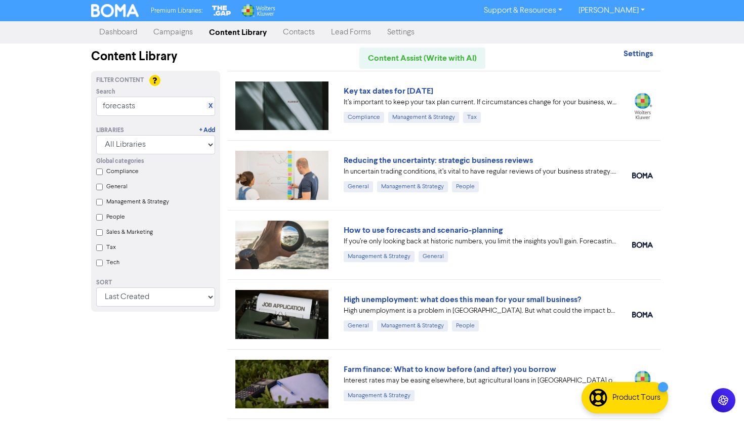
click at [189, 27] on link "Campaigns" at bounding box center [173, 32] width 56 height 20
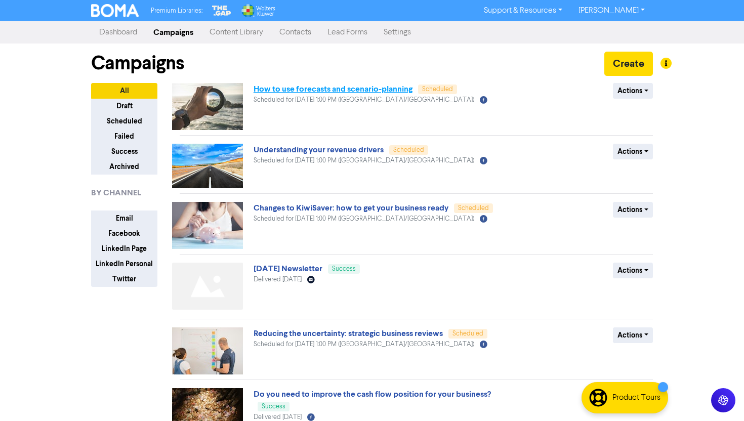
click at [370, 92] on link "How to use forecasts and scenario-planning" at bounding box center [333, 89] width 159 height 10
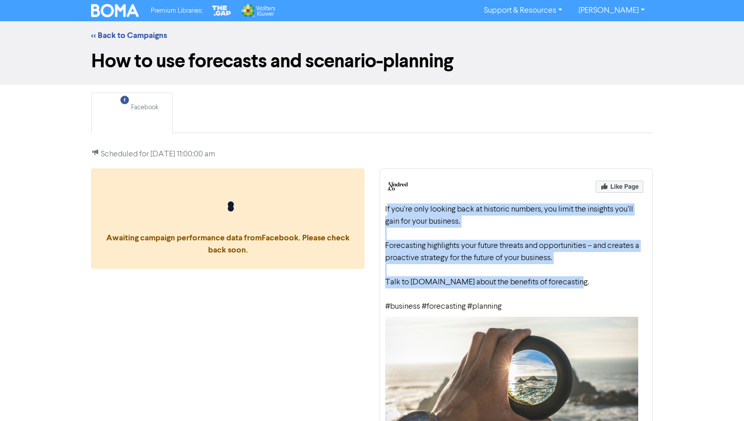
drag, startPoint x: 387, startPoint y: 208, endPoint x: 586, endPoint y: 283, distance: 213.0
click at [586, 283] on div "If you’re only looking back at historic numbers, you limit the insights you’ll …" at bounding box center [516, 258] width 262 height 109
copy div "f you’re only looking back at historic numbers, you limit the insights you’ll g…"
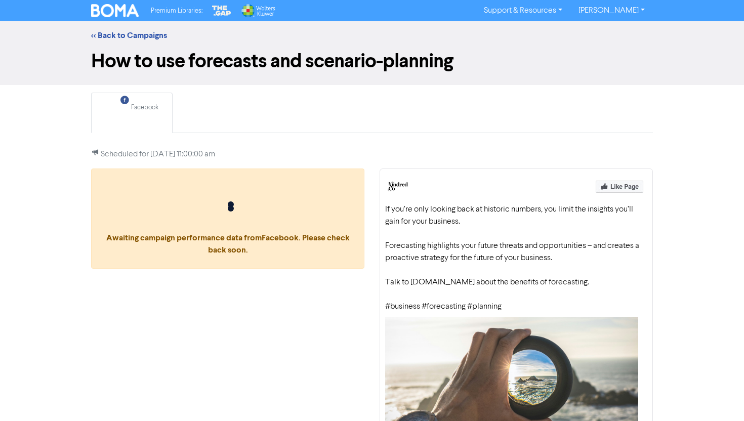
click at [567, 272] on div "If you’re only looking back at historic numbers, you limit the insights you’ll …" at bounding box center [516, 258] width 262 height 109
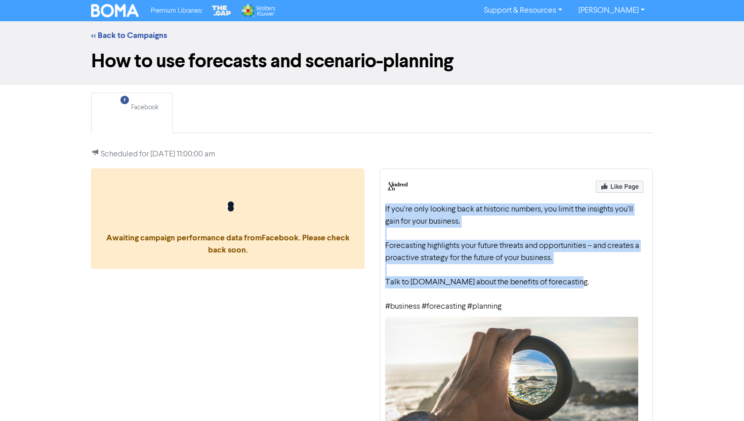
drag, startPoint x: 569, startPoint y: 281, endPoint x: 385, endPoint y: 207, distance: 198.1
click at [385, 207] on div "If you’re only looking back at historic numbers, you limit the insights you’ll …" at bounding box center [516, 258] width 262 height 109
copy div "If you’re only looking back at historic numbers, you limit the insights you’ll …"
click at [143, 30] on link "<< Back to Campaigns" at bounding box center [129, 35] width 76 height 10
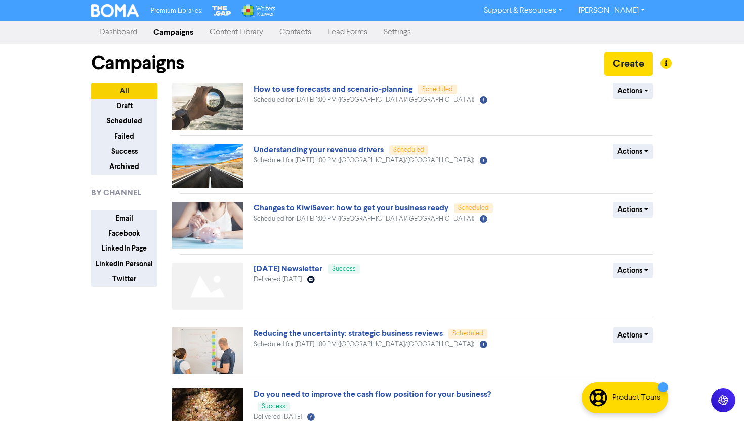
click at [253, 32] on link "Content Library" at bounding box center [237, 32] width 70 height 20
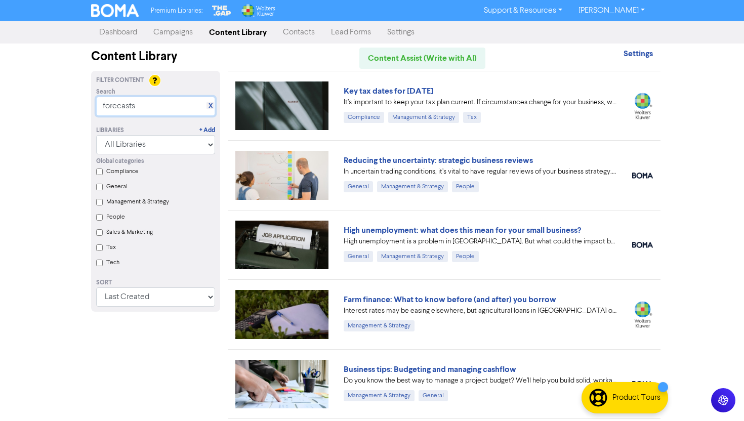
click at [137, 112] on input "forecasts" at bounding box center [155, 106] width 119 height 19
paste input "6 Powerful Reasons To Watch Your Financial Repor"
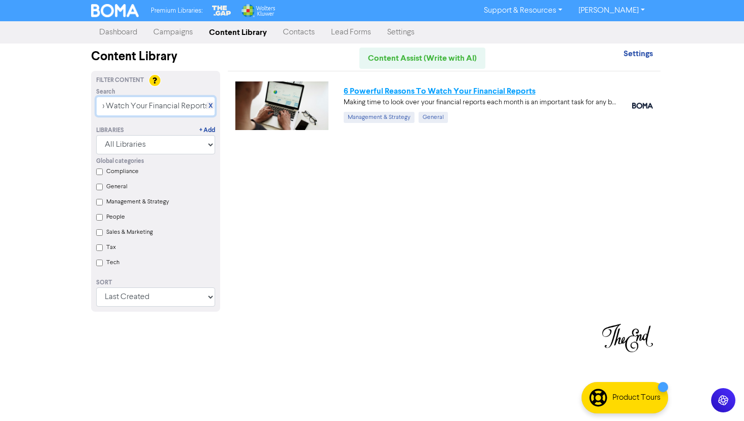
type input "6 Powerful Reasons To Watch Your Financial Reports"
click at [424, 86] on link "6 Powerful Reasons To Watch Your Financial Reports" at bounding box center [440, 91] width 192 height 10
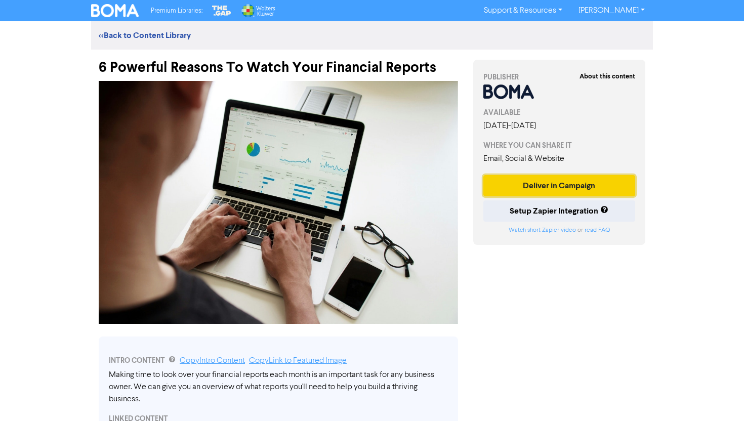
click at [551, 187] on button "Deliver in Campaign" at bounding box center [560, 185] width 152 height 21
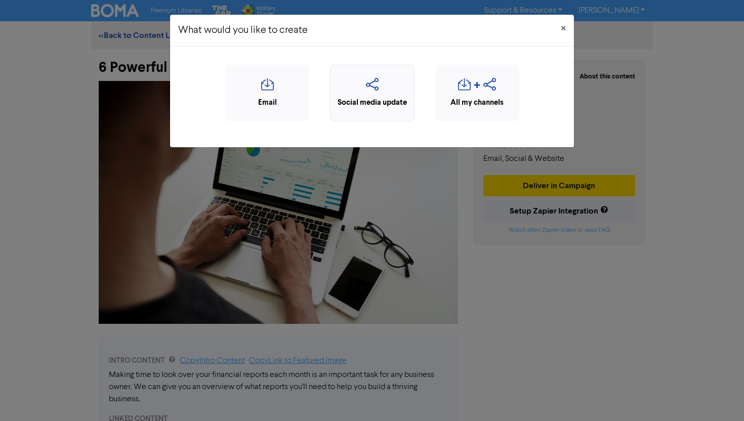
click at [384, 93] on icon "button" at bounding box center [372, 87] width 73 height 19
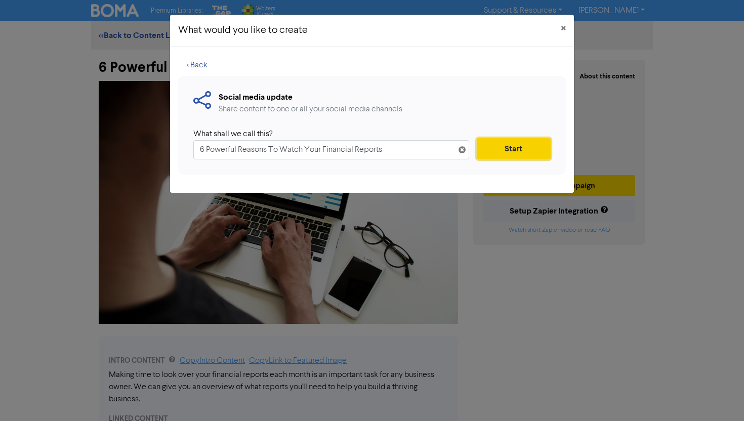
click at [529, 154] on button "Start" at bounding box center [514, 148] width 74 height 21
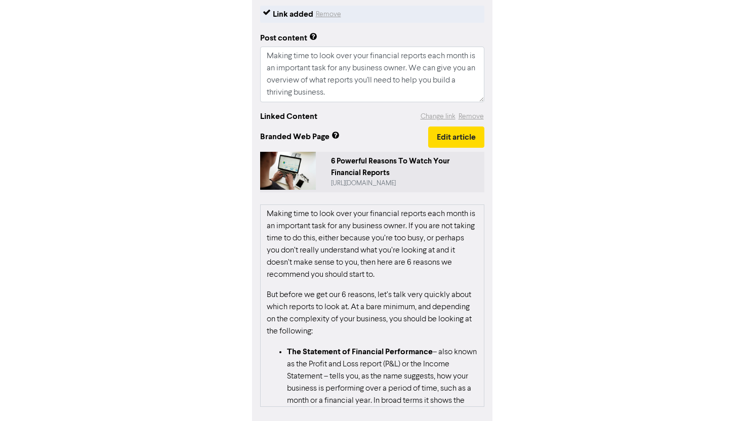
scroll to position [132, 0]
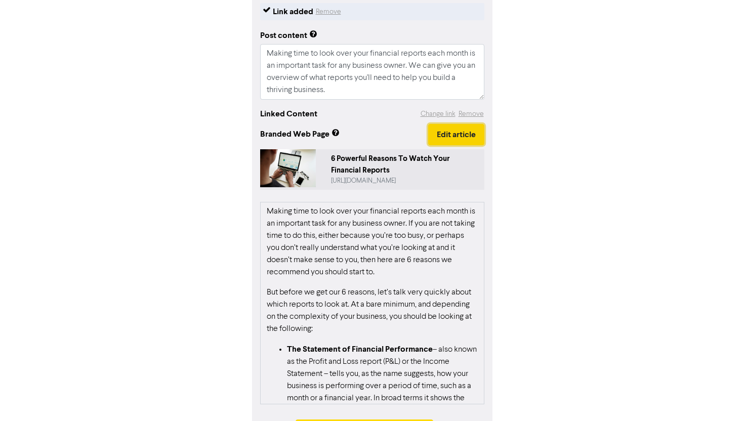
click at [483, 130] on button "Edit article" at bounding box center [456, 134] width 56 height 21
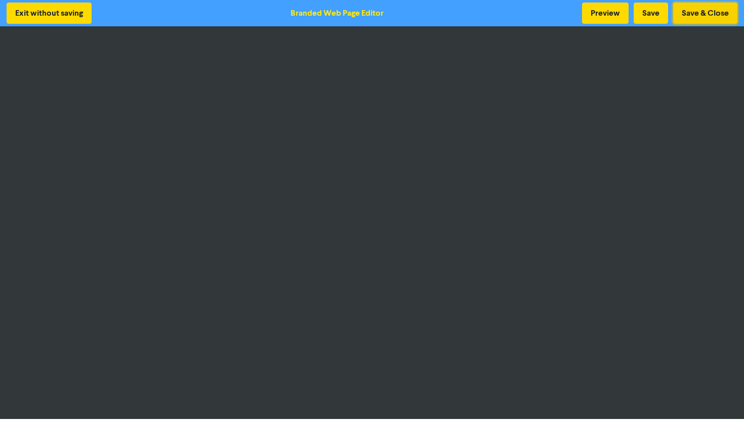
click at [708, 10] on button "Save & Close" at bounding box center [705, 13] width 64 height 21
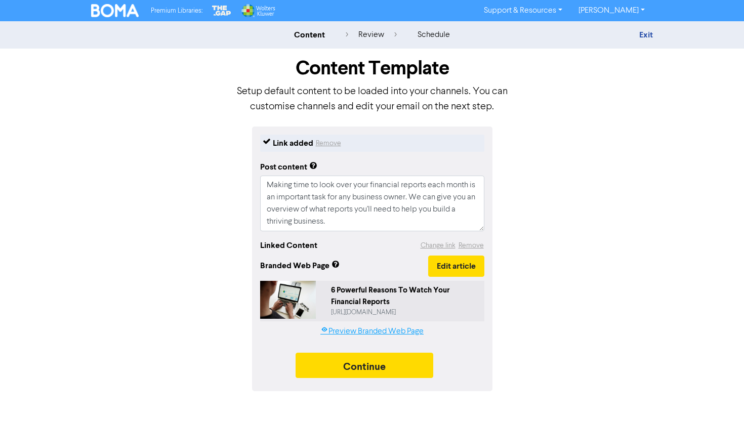
click at [365, 328] on link "Preview Branded Web Page" at bounding box center [372, 332] width 103 height 12
click at [468, 269] on button "Edit article" at bounding box center [456, 266] width 56 height 21
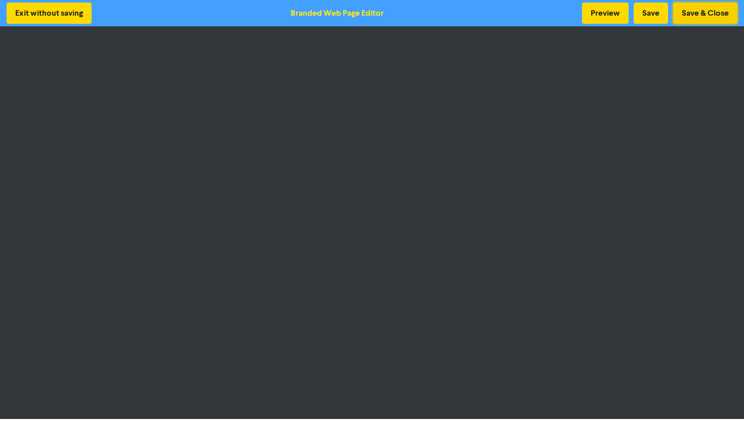
click at [692, 15] on button "Save & Close" at bounding box center [705, 13] width 64 height 21
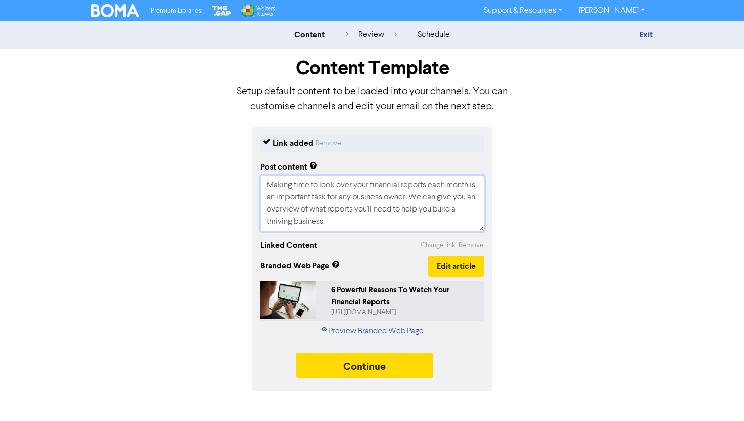
click at [412, 193] on textarea "Making time to look over your financial reports each month is an important task…" at bounding box center [372, 204] width 224 height 56
type textarea "x"
type textarea "Making time to look over your financial reports each month is an important task…"
type textarea "x"
type textarea "Making time to look over your financial reports each month is an important task…"
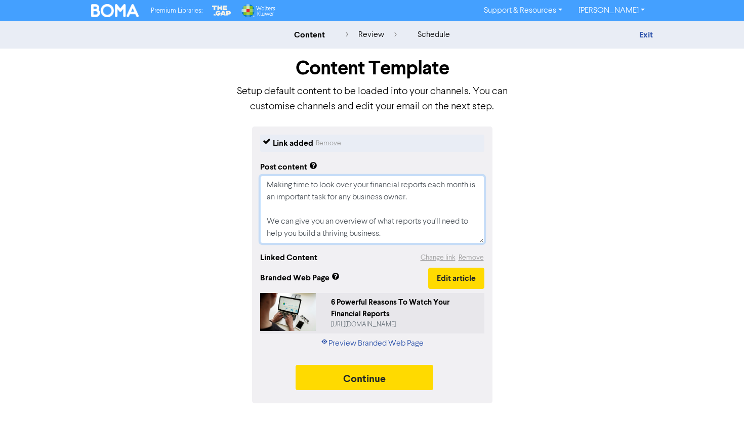
click at [409, 231] on textarea "Making time to look over your financial reports each month is an important task…" at bounding box center [372, 210] width 224 height 68
type textarea "x"
type textarea "Making time to look over your financial reports each month is an important task…"
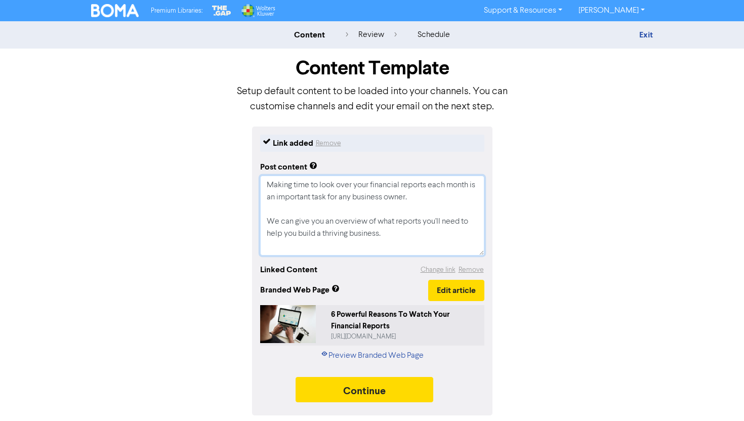
type textarea "x"
type textarea "Making time to look over your financial reports each month is an important task…"
type textarea "x"
type textarea "Making time to look over your financial reports each month is an important task…"
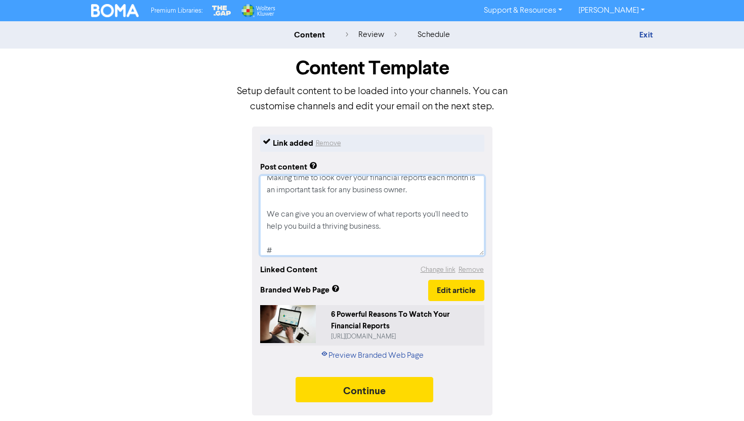
type textarea "x"
type textarea "Making time to look over your financial reports each month is an important task…"
type textarea "x"
type textarea "Making time to look over your financial reports each month is an important task…"
type textarea "x"
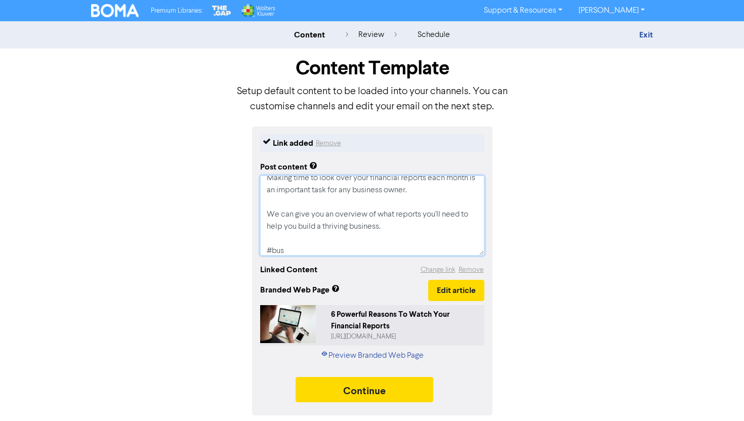
type textarea "Making time to look over your financial reports each month is an important task…"
type textarea "x"
type textarea "Making time to look over your financial reports each month is an important task…"
type textarea "x"
type textarea "Making time to look over your financial reports each month is an important task…"
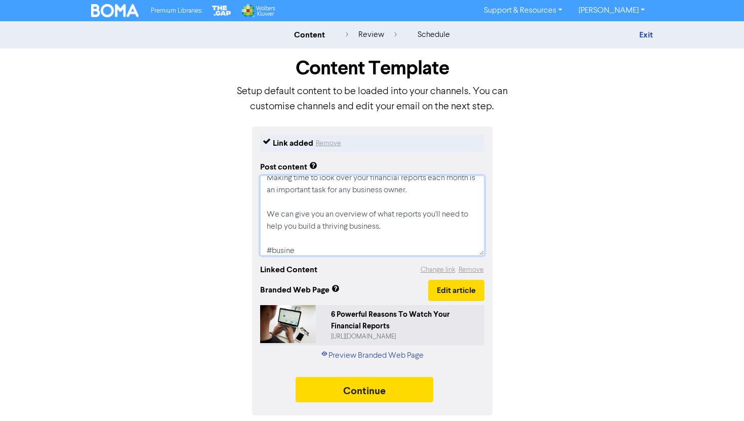
type textarea "x"
type textarea "Making time to look over your financial reports each month is an important task…"
type textarea "x"
type textarea "Making time to look over your financial reports each month is an important task…"
type textarea "x"
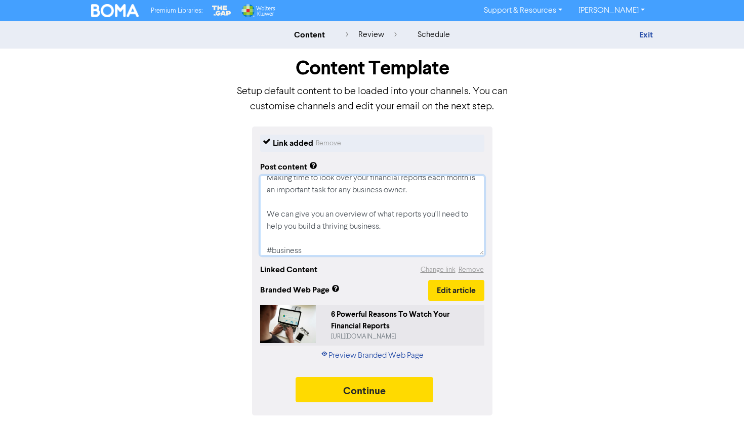
type textarea "Making time to look over your financial reports each month is an important task…"
type textarea "x"
type textarea "Making time to look over your financial reports each month is an important task…"
type textarea "x"
type textarea "Making time to look over your financial reports each month is an important task…"
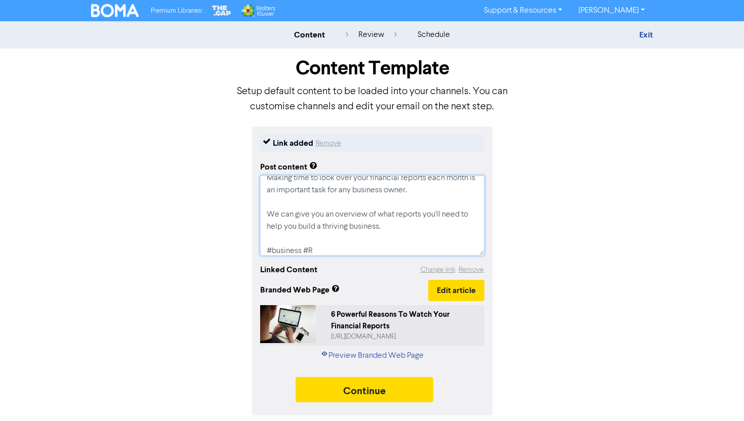
type textarea "x"
type textarea "Making time to look over your financial reports each month is an important task…"
type textarea "x"
type textarea "Making time to look over your financial reports each month is an important task…"
type textarea "x"
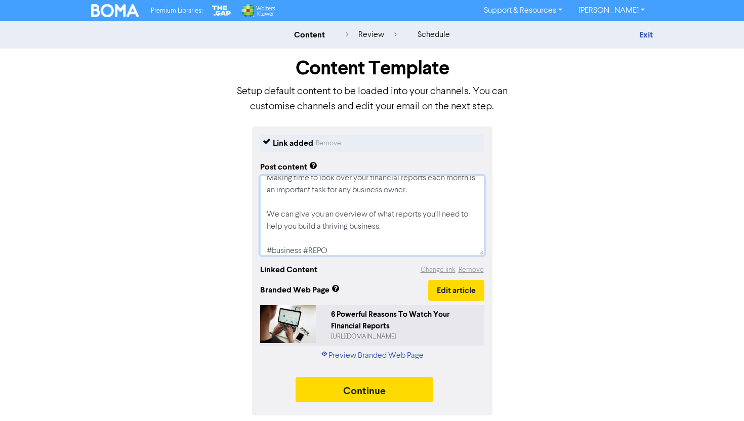
type textarea "Making time to look over your financial reports each month is an important task…"
type textarea "x"
type textarea "Making time to look over your financial reports each month is an important task…"
type textarea "x"
type textarea "Making time to look over your financial reports each month is an important task…"
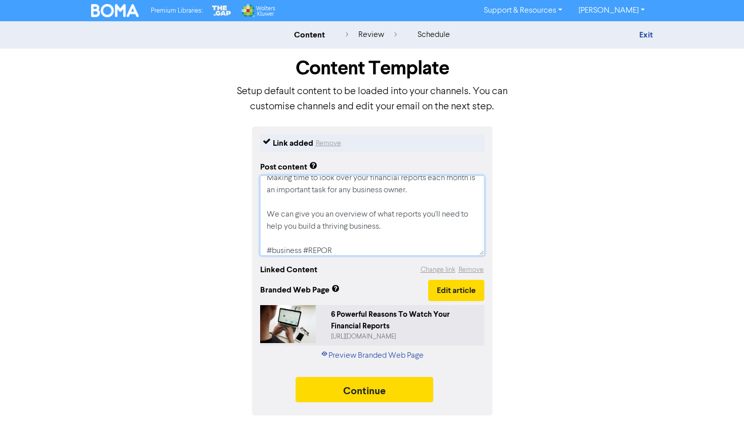
type textarea "x"
type textarea "Making time to look over your financial reports each month is an important task…"
type textarea "x"
type textarea "Making time to look over your financial reports each month is an important task…"
type textarea "x"
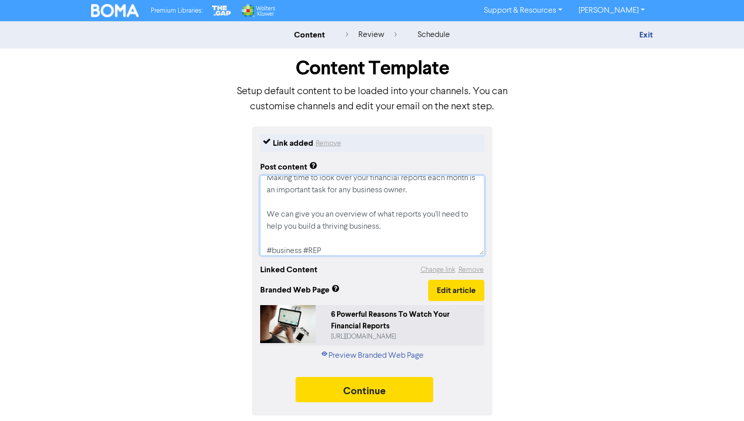
type textarea "Making time to look over your financial reports each month is an important task…"
type textarea "x"
type textarea "Making time to look over your financial reports each month is an important task…"
type textarea "x"
type textarea "Making time to look over your financial reports each month is an important task…"
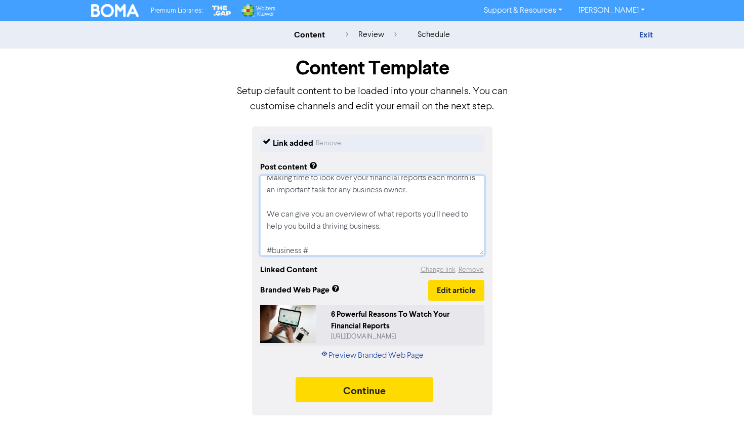
type textarea "x"
type textarea "Making time to look over your financial reports each month is an important task…"
type textarea "x"
type textarea "Making time to look over your financial reports each month is an important task…"
type textarea "x"
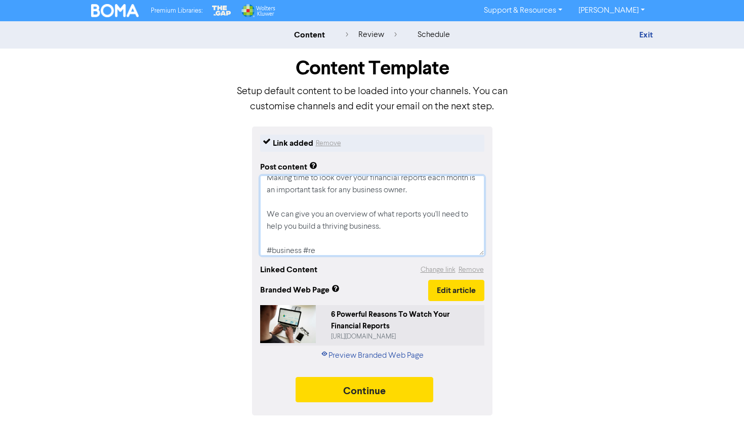
type textarea "Making time to look over your financial reports each month is an important task…"
type textarea "x"
type textarea "Making time to look over your financial reports each month is an important task…"
type textarea "x"
type textarea "Making time to look over your financial reports each month is an important task…"
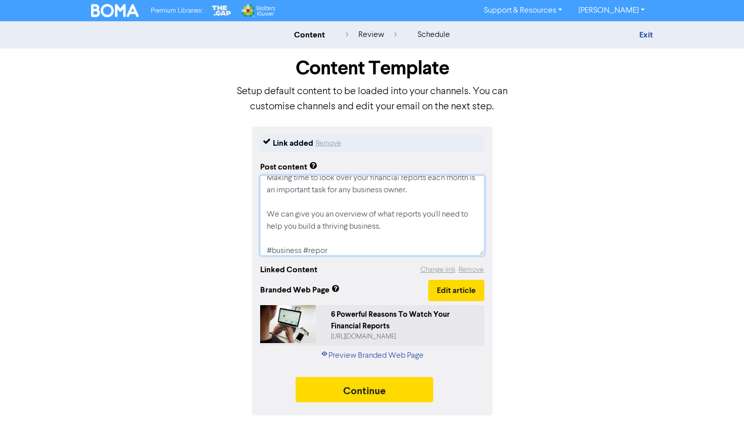
type textarea "x"
type textarea "Making time to look over your financial reports each month is an important task…"
type textarea "x"
type textarea "Making time to look over your financial reports each month is an important task…"
type textarea "x"
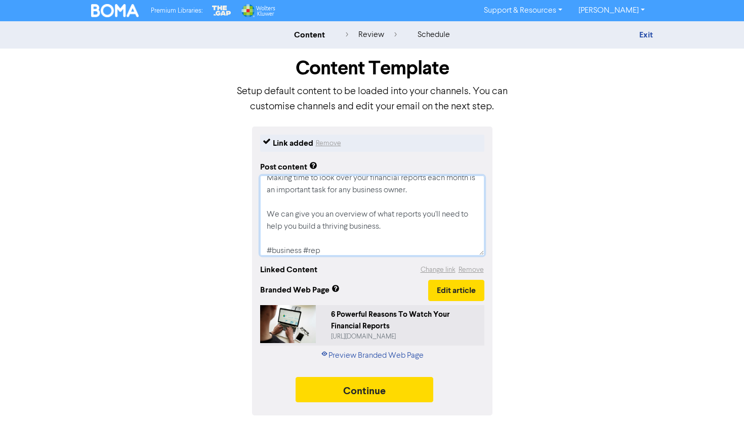
type textarea "Making time to look over your financial reports each month is an important task…"
type textarea "x"
type textarea "Making time to look over your financial reports each month is an important task…"
type textarea "x"
type textarea "Making time to look over your financial reports each month is an important task…"
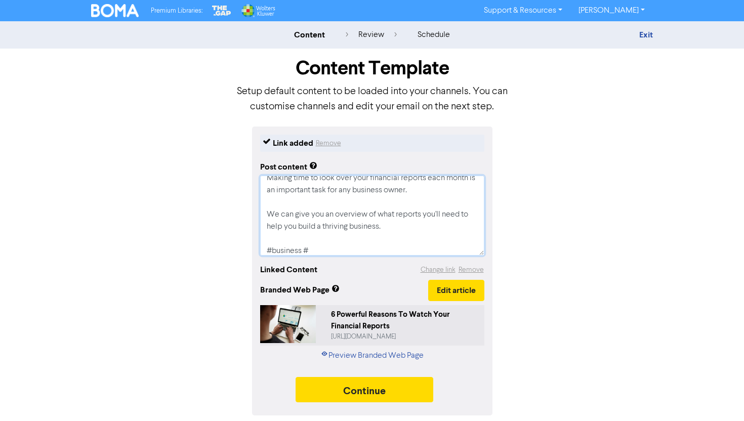
type textarea "x"
type textarea "Making time to look over your financial reports each month is an important task…"
type textarea "x"
type textarea "Making time to look over your financial reports each month is an important task…"
type textarea "x"
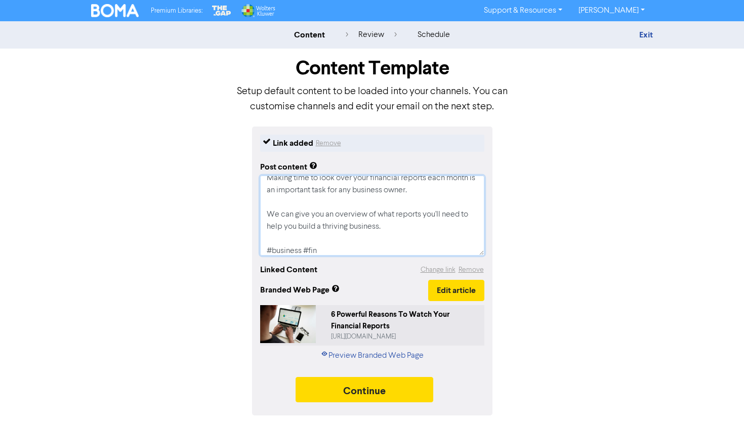
type textarea "Making time to look over your financial reports each month is an important task…"
type textarea "x"
type textarea "Making time to look over your financial reports each month is an important task…"
type textarea "x"
type textarea "Making time to look over your financial reports each month is an important task…"
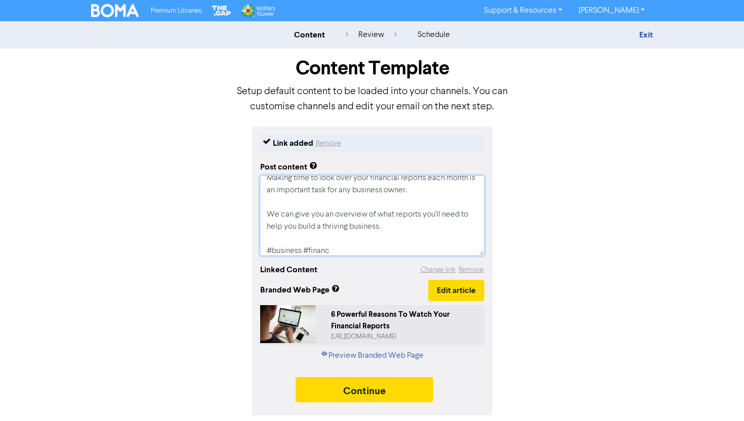
type textarea "x"
type textarea "Making time to look over your financial reports each month is an important task…"
type textarea "x"
type textarea "Making time to look over your financial reports each month is an important task…"
type textarea "x"
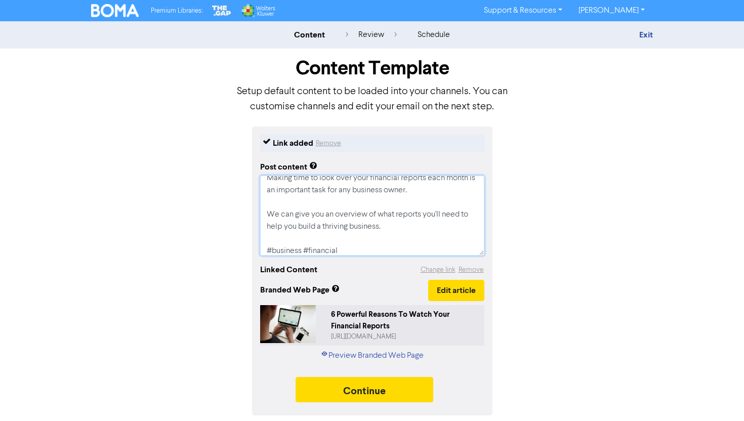
type textarea "Making time to look over your financial reports each month is an important task…"
type textarea "x"
type textarea "Making time to look over your financial reports each month is an important task…"
type textarea "x"
type textarea "Making time to look over your financial reports each month is an important task…"
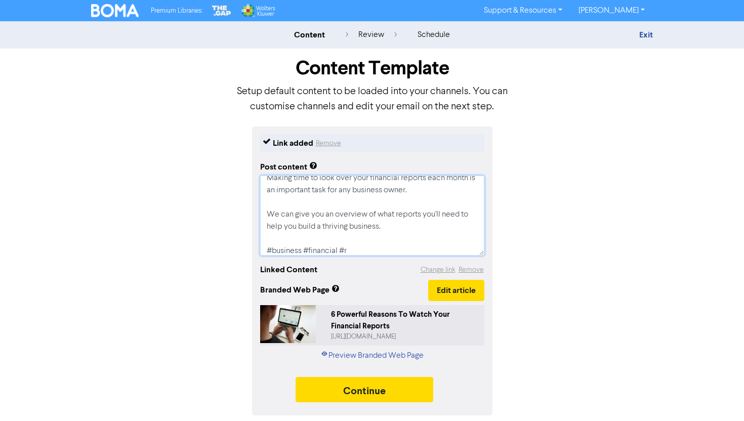
type textarea "x"
type textarea "Making time to look over your financial reports each month is an important task…"
type textarea "x"
type textarea "Making time to look over your financial reports each month is an important task…"
type textarea "x"
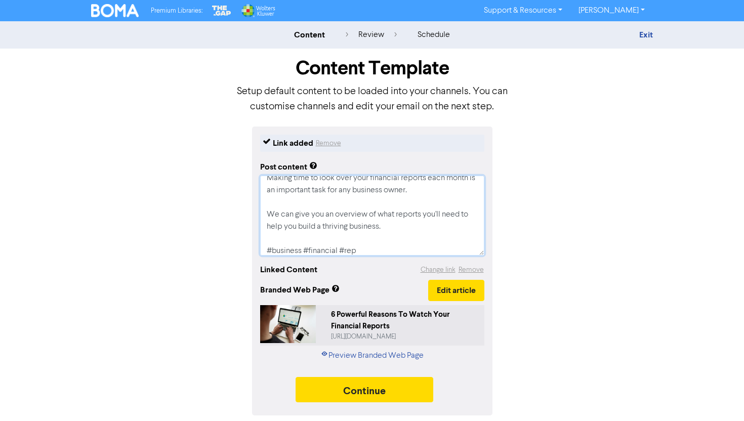
type textarea "Making time to look over your financial reports each month is an important task…"
type textarea "x"
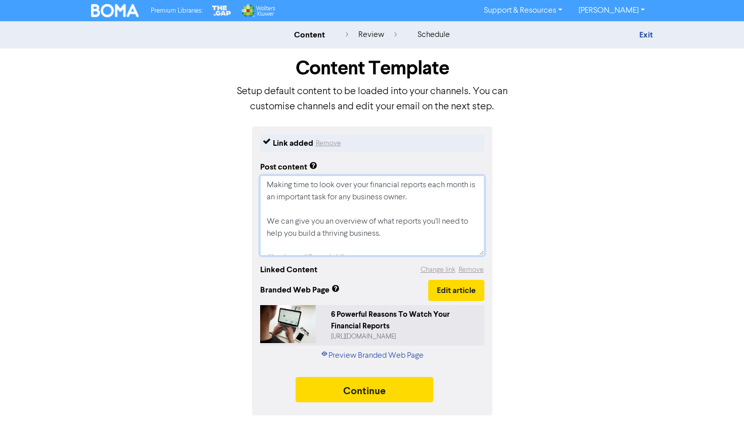
drag, startPoint x: 388, startPoint y: 228, endPoint x: 242, endPoint y: 162, distance: 160.9
click at [242, 160] on div "Link added Remove Post content Making time to look over your financial reports …" at bounding box center [372, 271] width 577 height 289
click at [355, 231] on textarea "Making time to look over your financial reports each month is an important task…" at bounding box center [372, 216] width 224 height 80
click at [269, 217] on textarea "Making time to look over your financial reports each month is an important task…" at bounding box center [372, 216] width 224 height 80
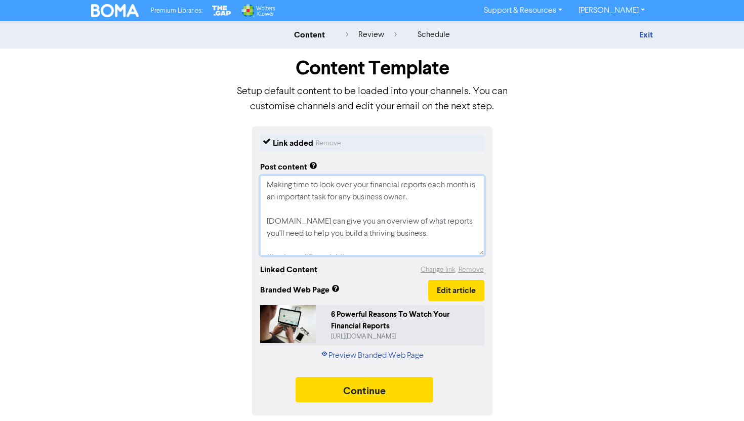
drag, startPoint x: 379, startPoint y: 251, endPoint x: 236, endPoint y: 146, distance: 177.6
click at [236, 145] on div "Link added Remove Post content Making time to look over your financial reports …" at bounding box center [372, 271] width 577 height 289
click at [420, 224] on textarea "Making time to look over your financial reports each month is an important task…" at bounding box center [372, 216] width 224 height 80
drag, startPoint x: 416, startPoint y: 233, endPoint x: 265, endPoint y: 170, distance: 163.2
click at [265, 170] on div "Post content Making time to look over your financial reports each month is an i…" at bounding box center [372, 206] width 224 height 99
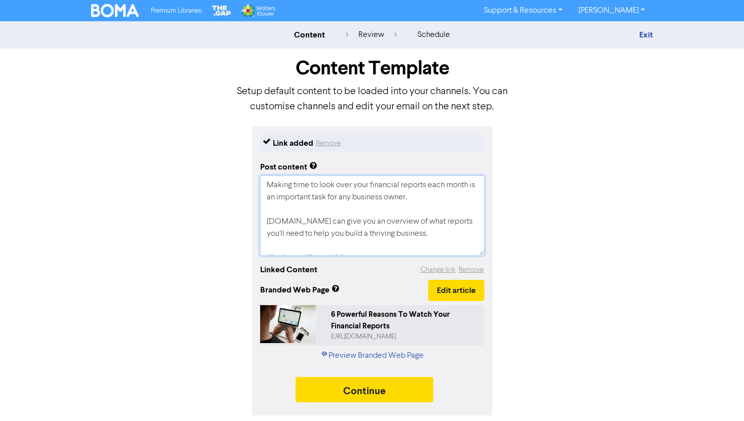
drag, startPoint x: 394, startPoint y: 248, endPoint x: 200, endPoint y: 110, distance: 238.0
click at [200, 110] on div "Content Template Setup default content to be loaded into your channels. You can…" at bounding box center [372, 232] width 577 height 367
click at [557, 234] on div "Link added Remove Post content Making time to look over your financial reports …" at bounding box center [372, 271] width 577 height 289
click at [379, 393] on button "Continue" at bounding box center [365, 389] width 138 height 25
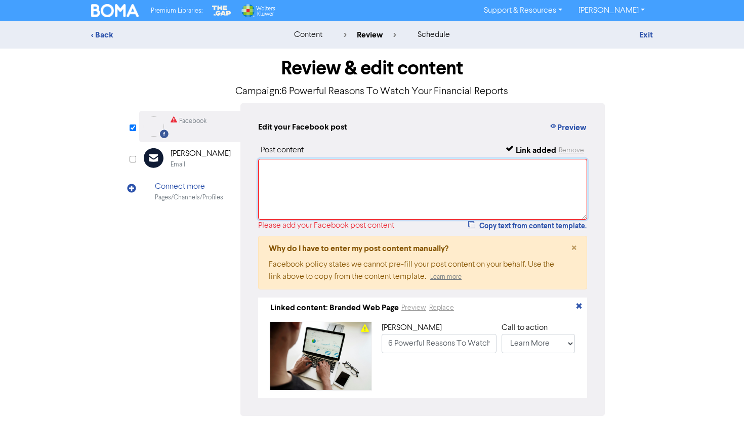
click at [292, 161] on textarea at bounding box center [422, 189] width 329 height 61
paste textarea "Making time to look over your financial reports each month is an important task…"
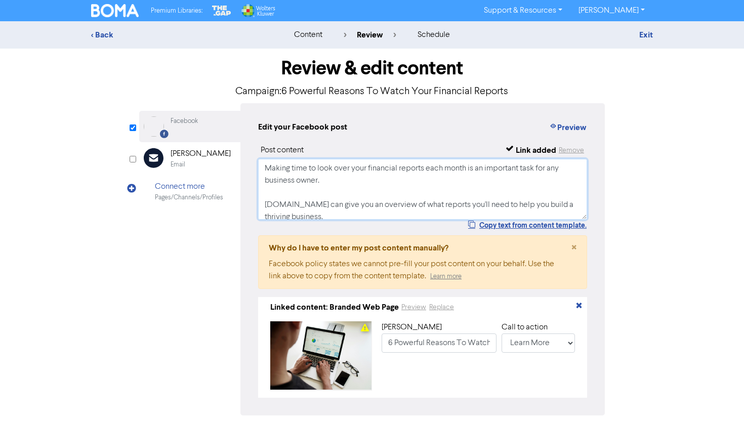
scroll to position [44, 0]
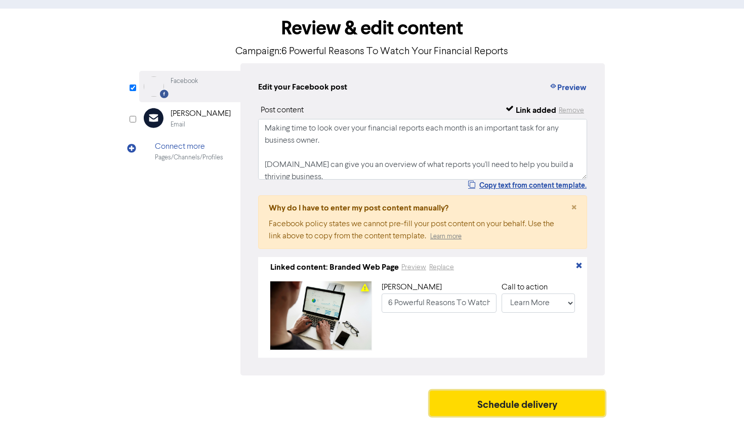
click at [508, 416] on button "Schedule delivery" at bounding box center [517, 403] width 175 height 25
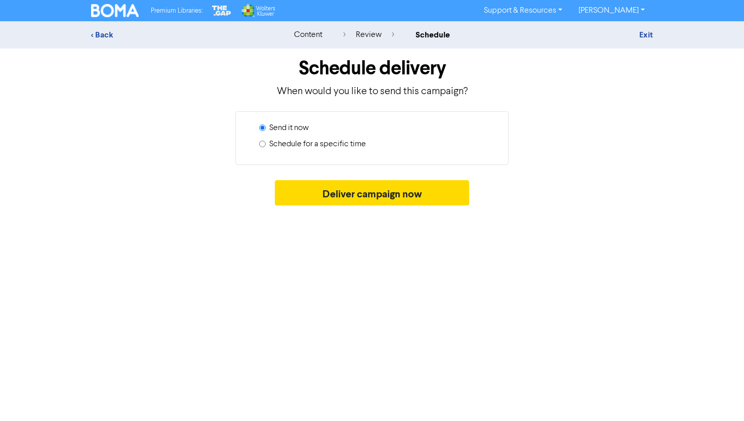
click at [329, 137] on div "Send it now" at bounding box center [376, 130] width 234 height 16
click at [329, 145] on label "Schedule for a specific time" at bounding box center [317, 144] width 97 height 12
click at [266, 145] on input "Schedule for a specific time" at bounding box center [262, 144] width 7 height 7
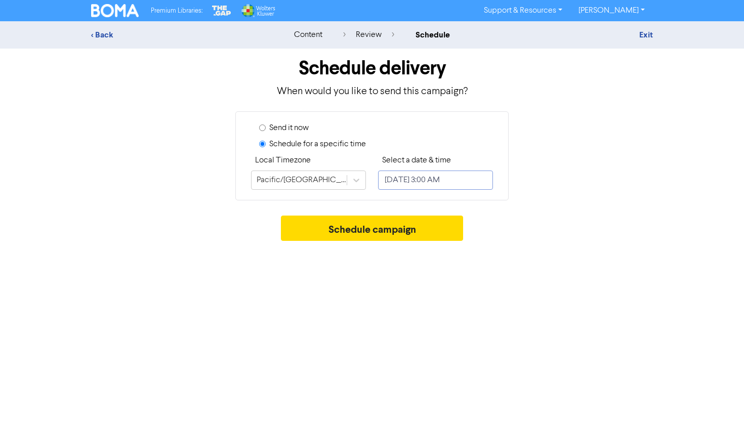
click at [406, 188] on input "[DATE] 3:00 AM" at bounding box center [435, 180] width 115 height 19
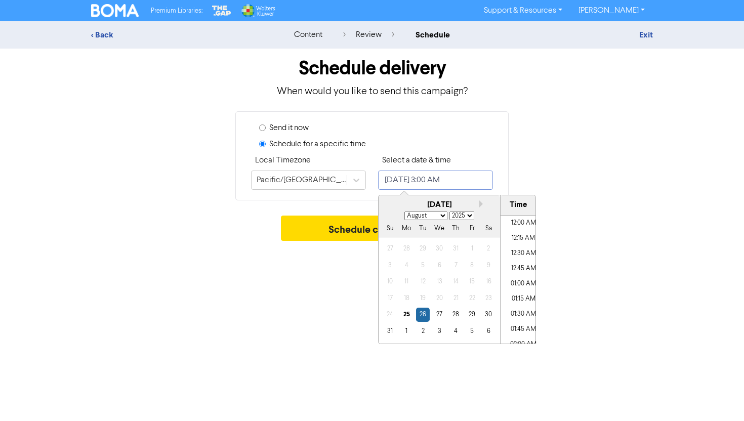
scroll to position [126, 0]
click at [483, 207] on button "Next month" at bounding box center [483, 204] width 7 height 7
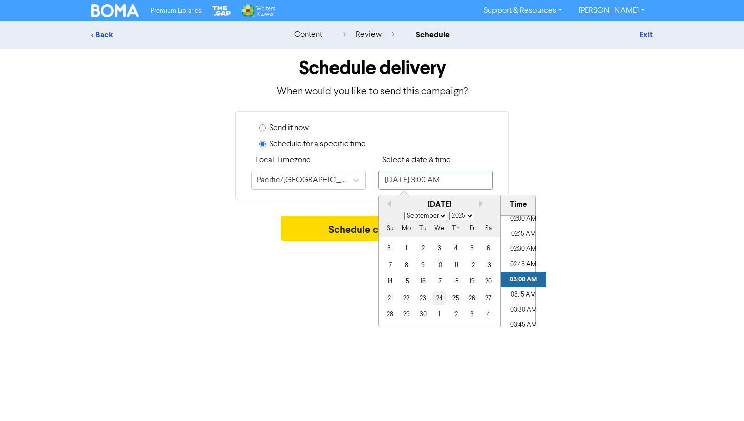
click at [439, 296] on div "24" at bounding box center [439, 299] width 14 height 14
click at [522, 236] on li "01:00 PM" at bounding box center [524, 236] width 46 height 15
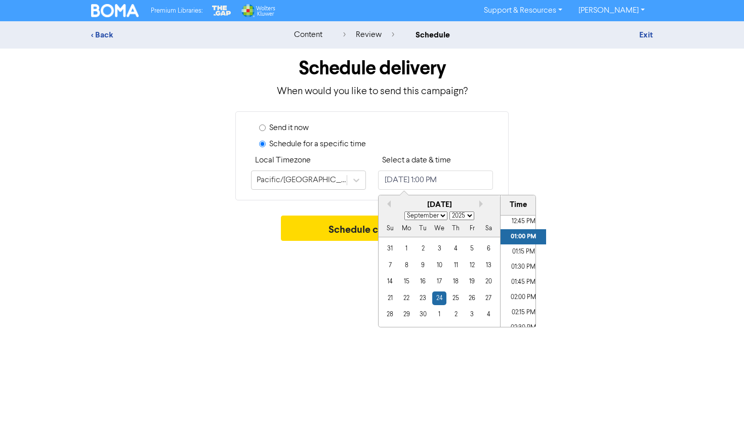
click at [586, 237] on div "Schedule campaign" at bounding box center [372, 231] width 562 height 30
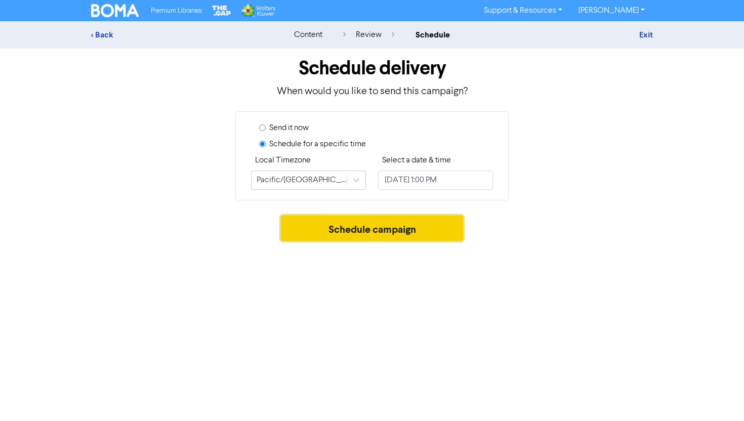
click at [397, 234] on button "Schedule campaign" at bounding box center [372, 228] width 183 height 25
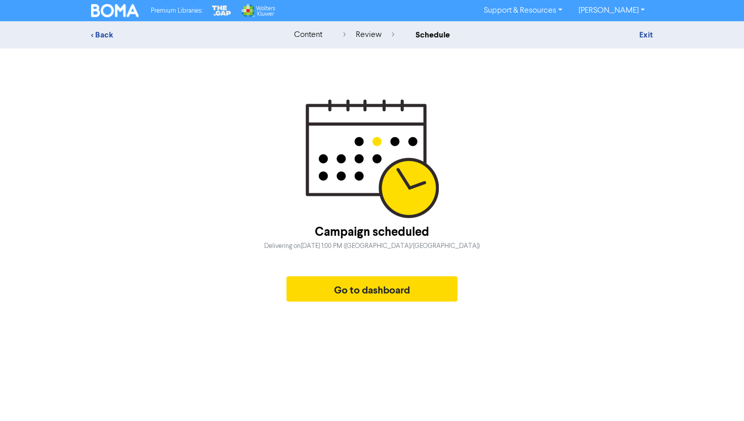
click at [376, 271] on div "Campaign scheduled Delivering [DATE][DATE] 1:00 PM ([GEOGRAPHIC_DATA]/[GEOGRAPH…" at bounding box center [372, 262] width 216 height 89
click at [362, 288] on button "Go to dashboard" at bounding box center [372, 288] width 171 height 25
